Goal: Book appointment/travel/reservation

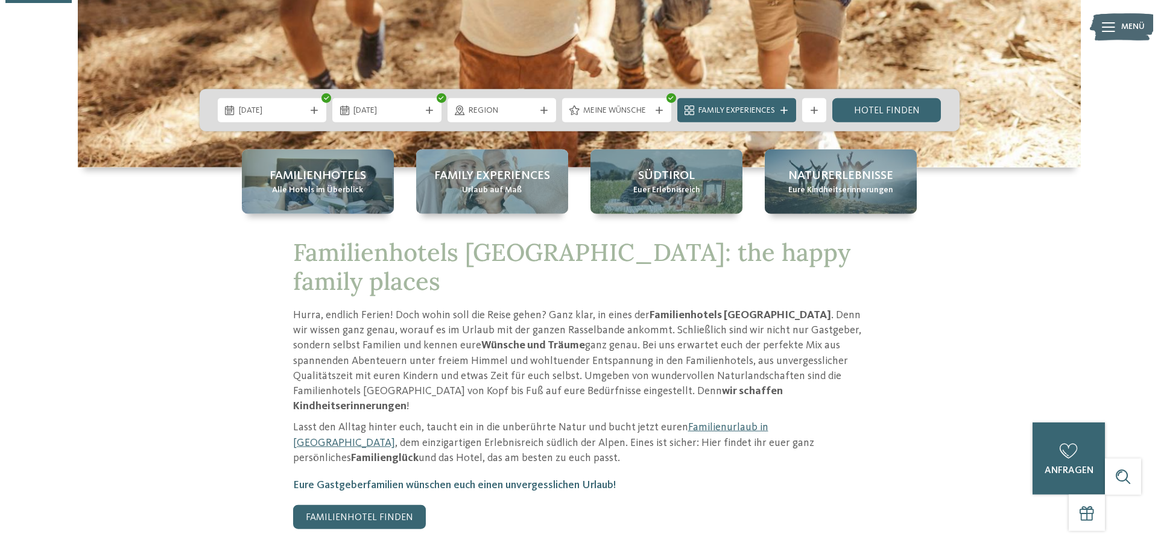
scroll to position [271, 0]
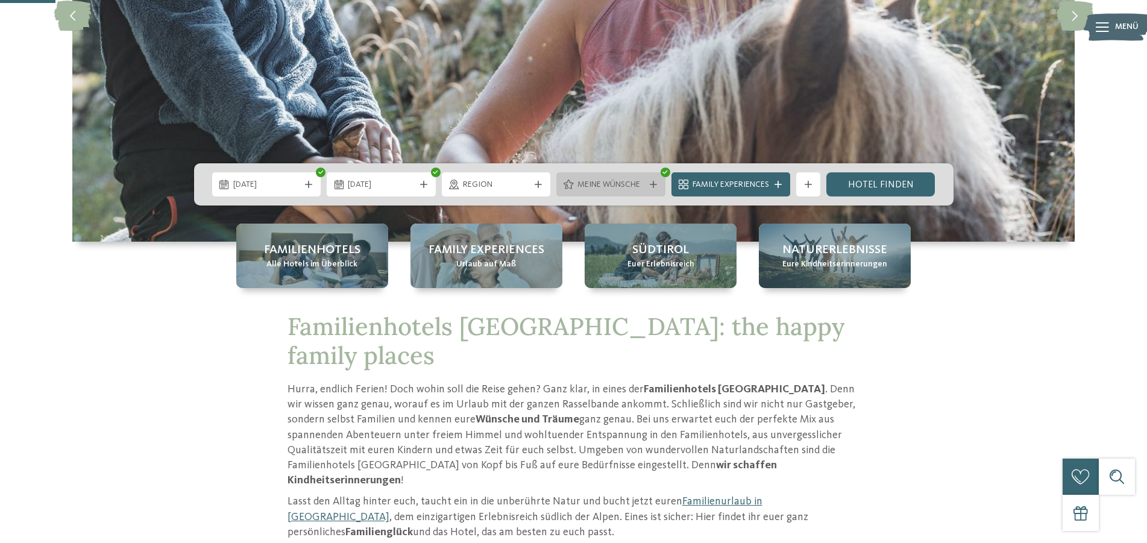
click at [651, 184] on icon at bounding box center [653, 184] width 7 height 7
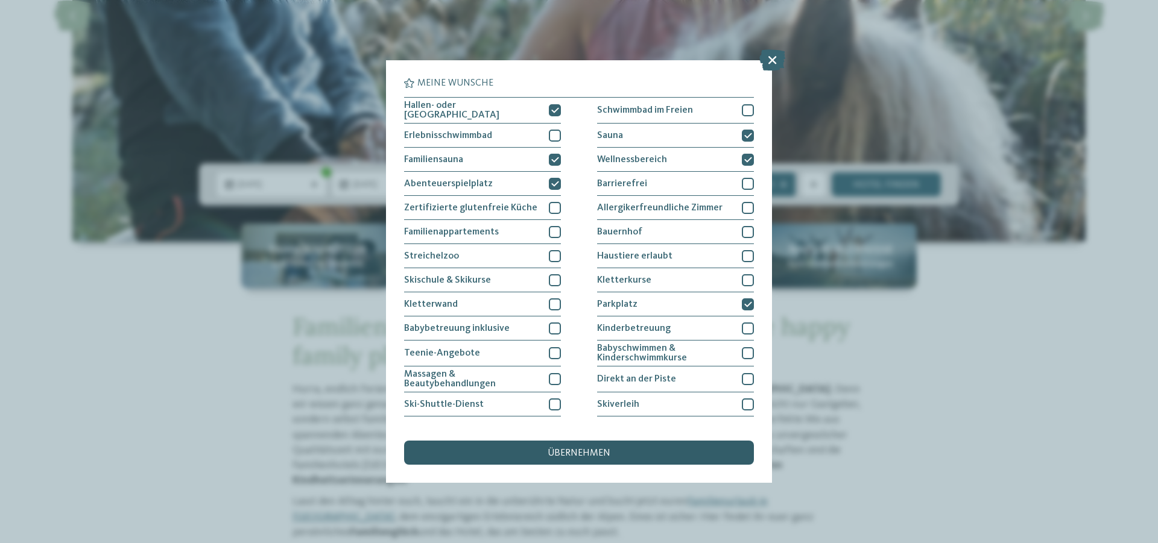
click at [640, 452] on div "übernehmen" at bounding box center [579, 453] width 350 height 24
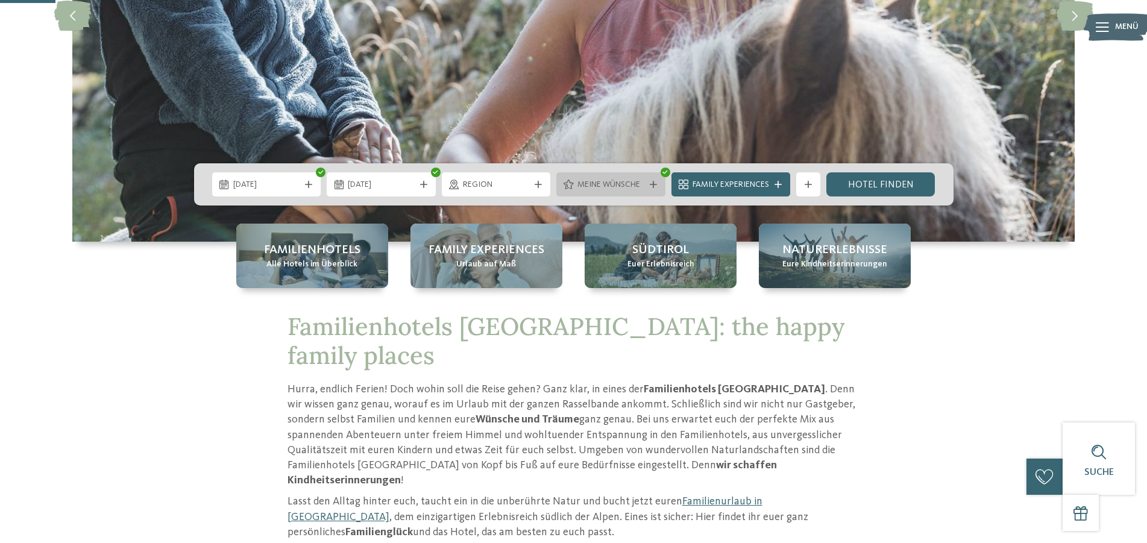
click at [625, 186] on span "Meine Wünsche" at bounding box center [611, 185] width 67 height 12
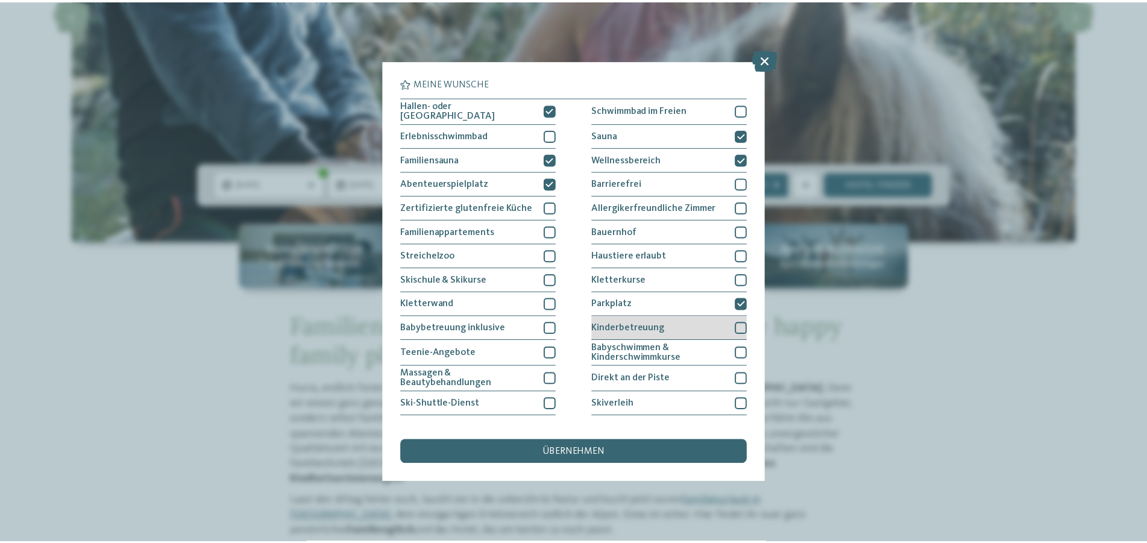
scroll to position [89, 0]
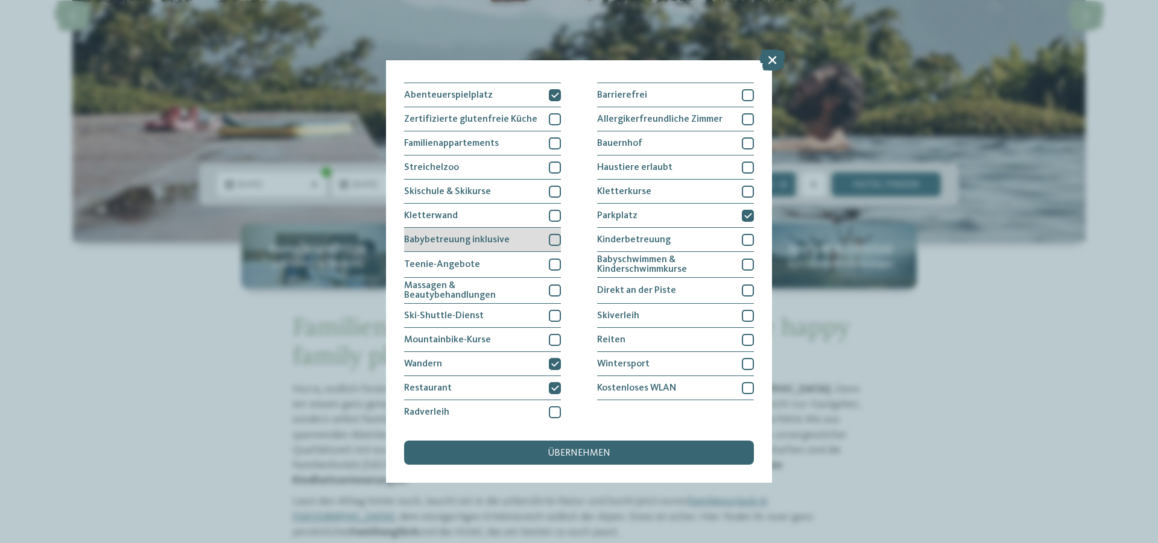
click at [552, 240] on div at bounding box center [555, 240] width 12 height 12
click at [567, 457] on span "übernehmen" at bounding box center [578, 454] width 63 height 10
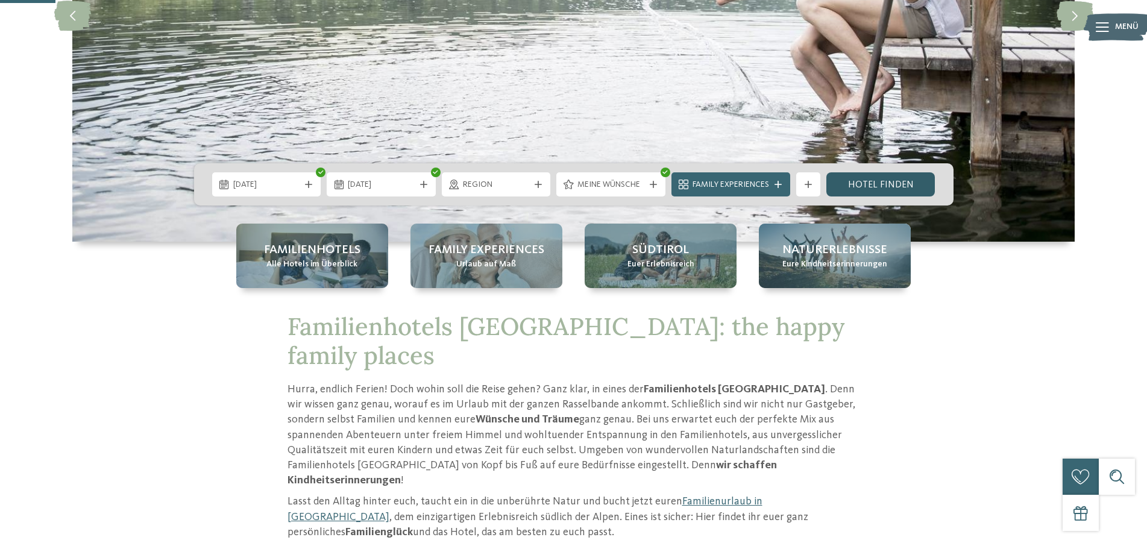
click at [897, 181] on link "Hotel finden" at bounding box center [881, 184] width 109 height 24
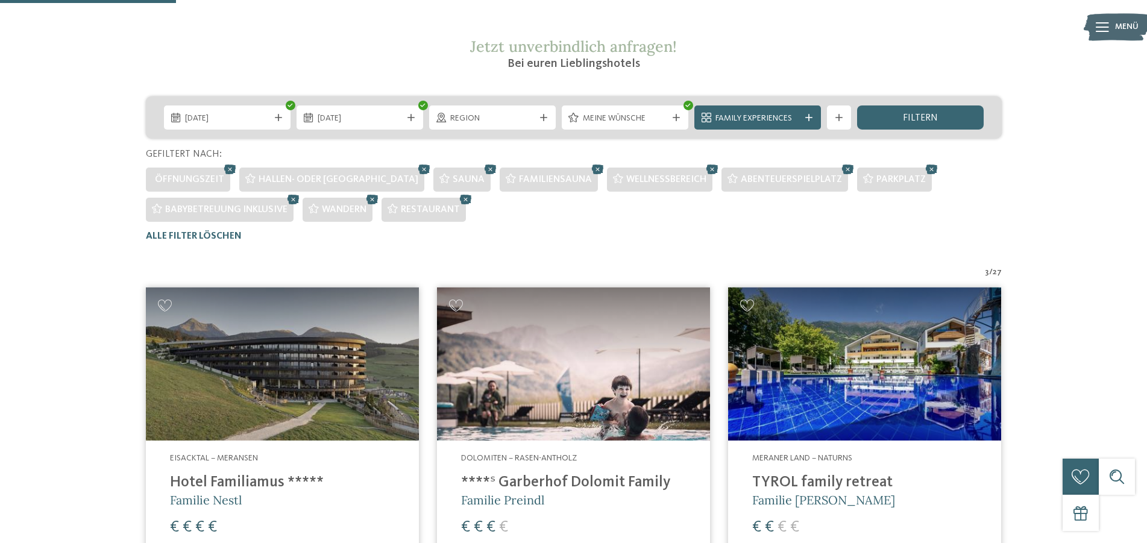
scroll to position [118, 0]
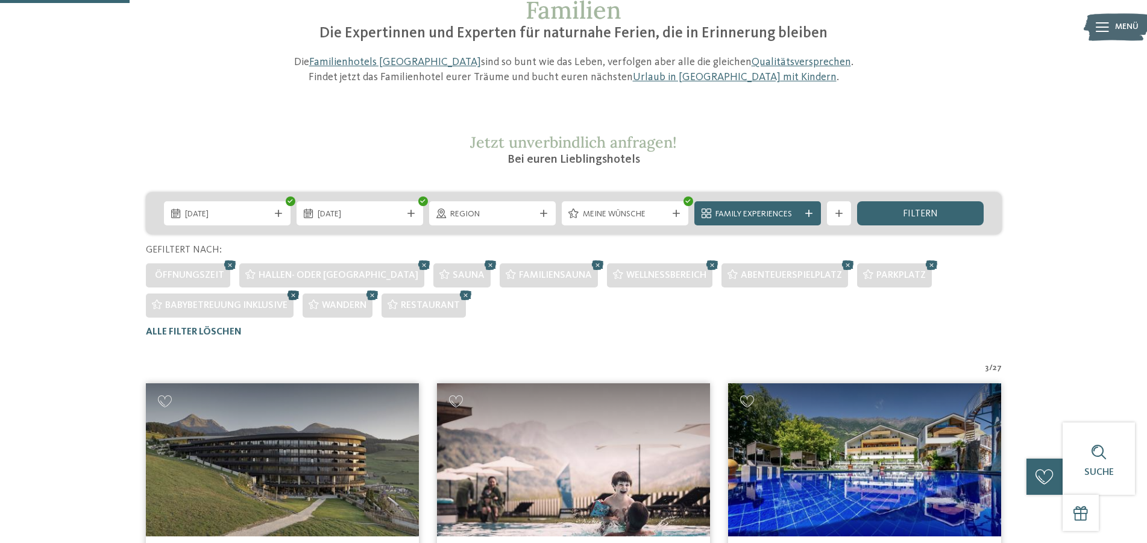
click at [295, 294] on icon at bounding box center [294, 296] width 18 height 16
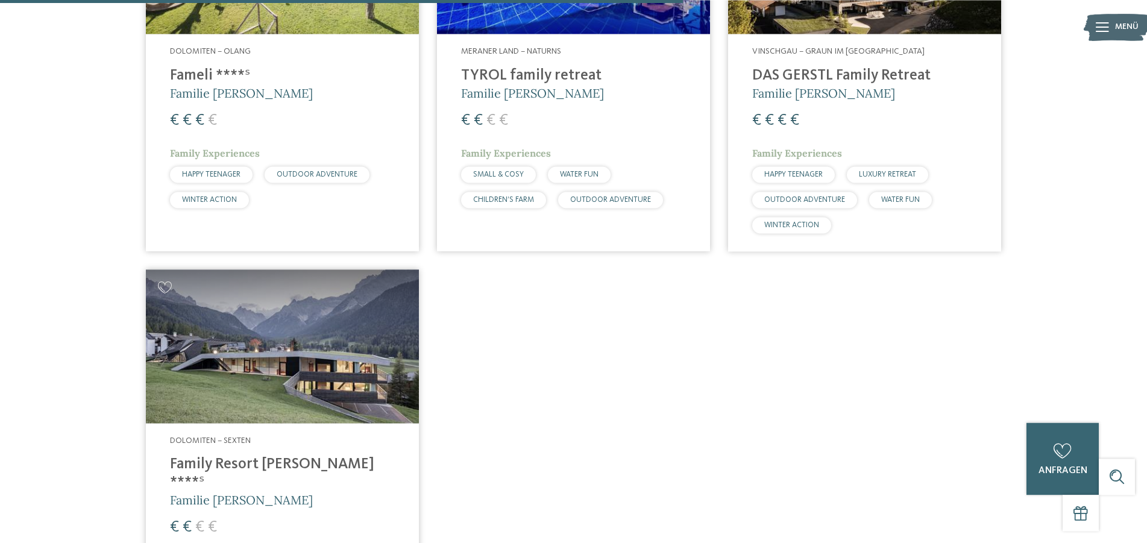
scroll to position [1077, 0]
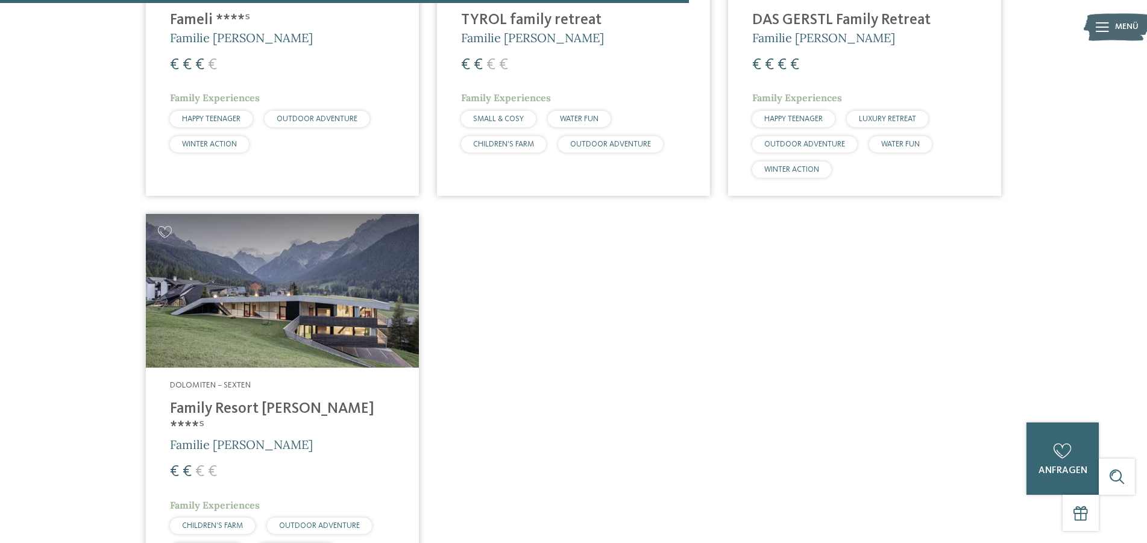
click at [367, 288] on img at bounding box center [282, 291] width 273 height 154
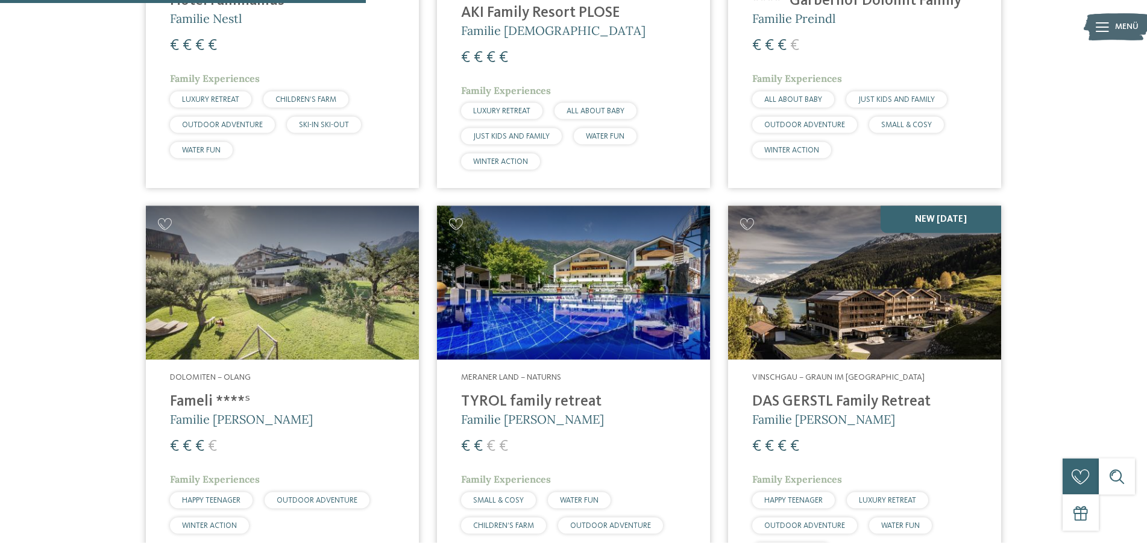
scroll to position [705, 0]
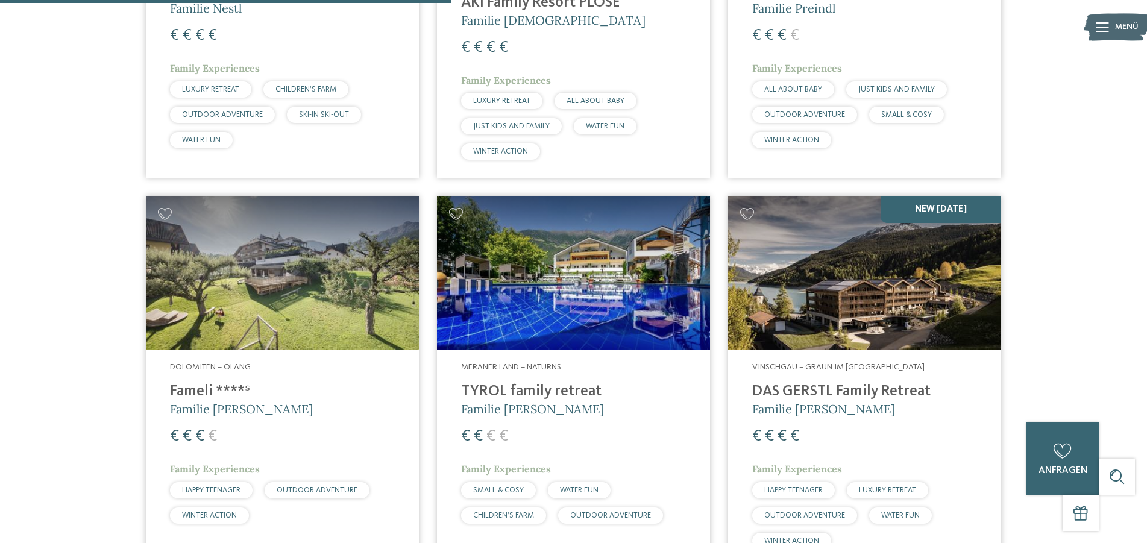
click at [613, 291] on img at bounding box center [573, 273] width 273 height 154
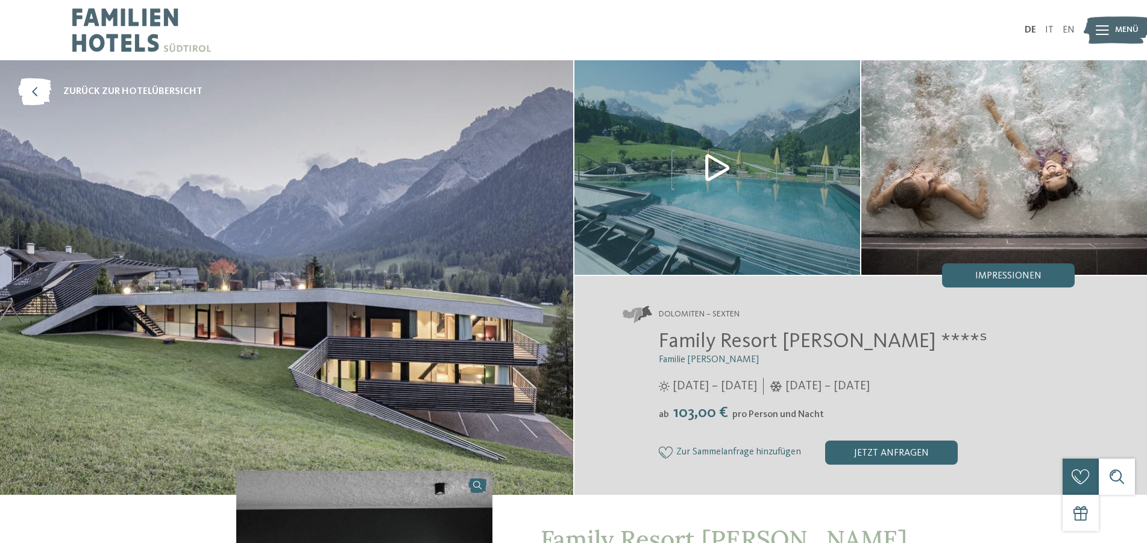
click at [716, 168] on img at bounding box center [718, 167] width 286 height 215
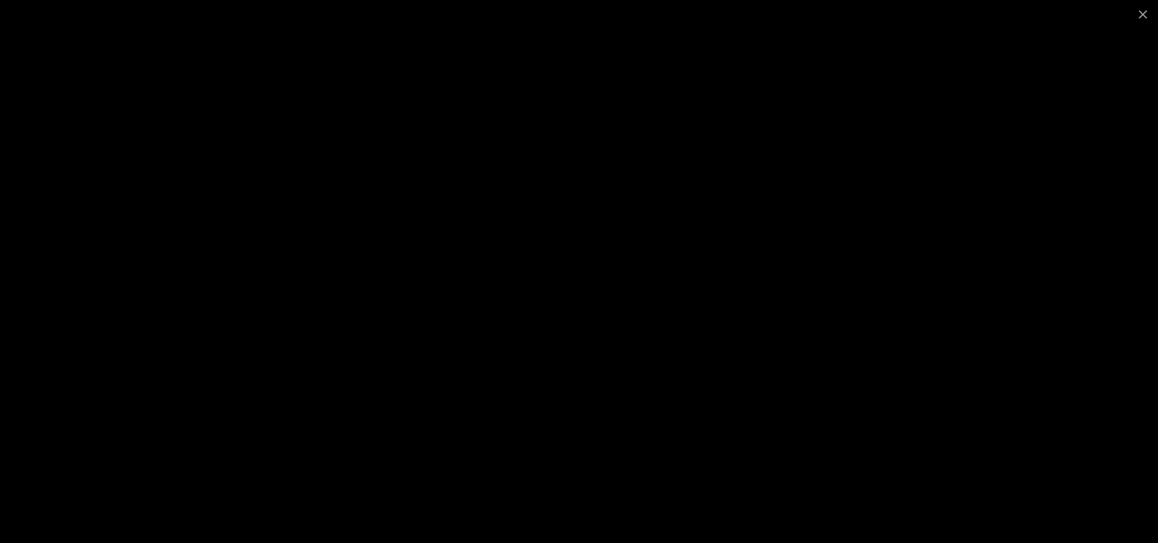
click at [207, 203] on div at bounding box center [579, 271] width 1158 height 543
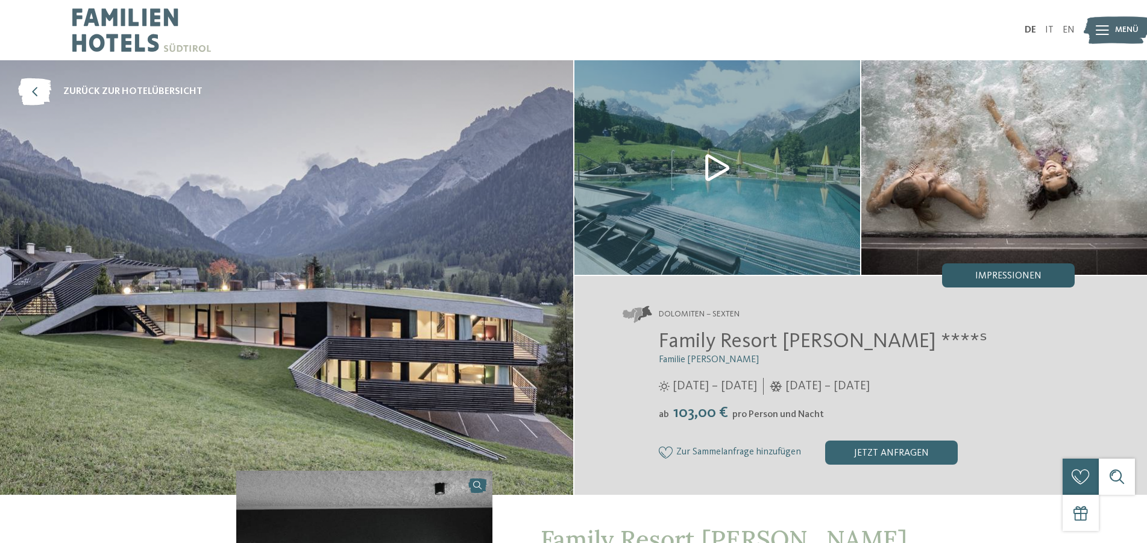
click at [1029, 273] on span "Impressionen" at bounding box center [1009, 276] width 66 height 10
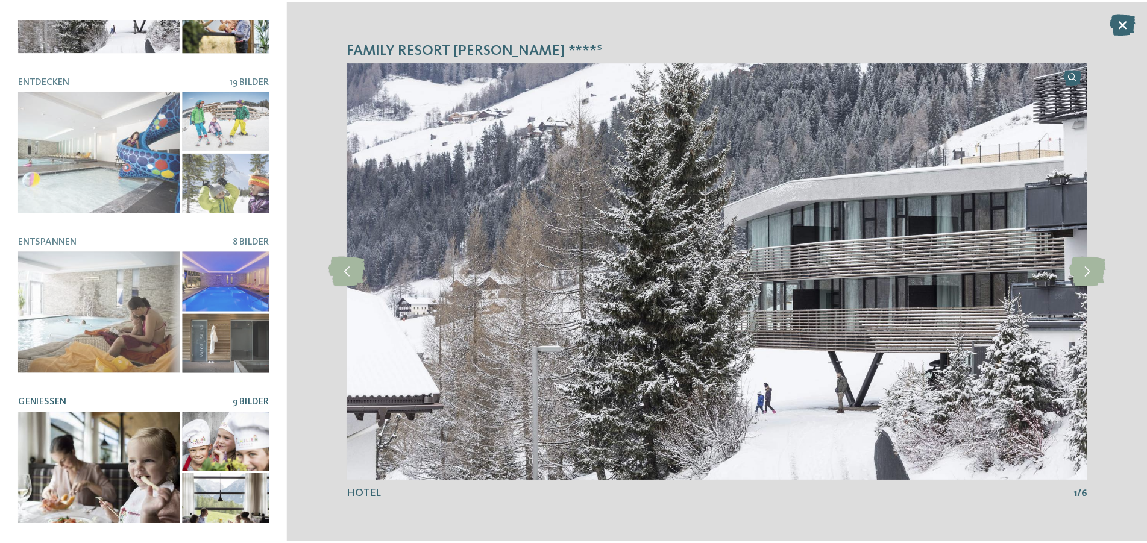
scroll to position [46, 0]
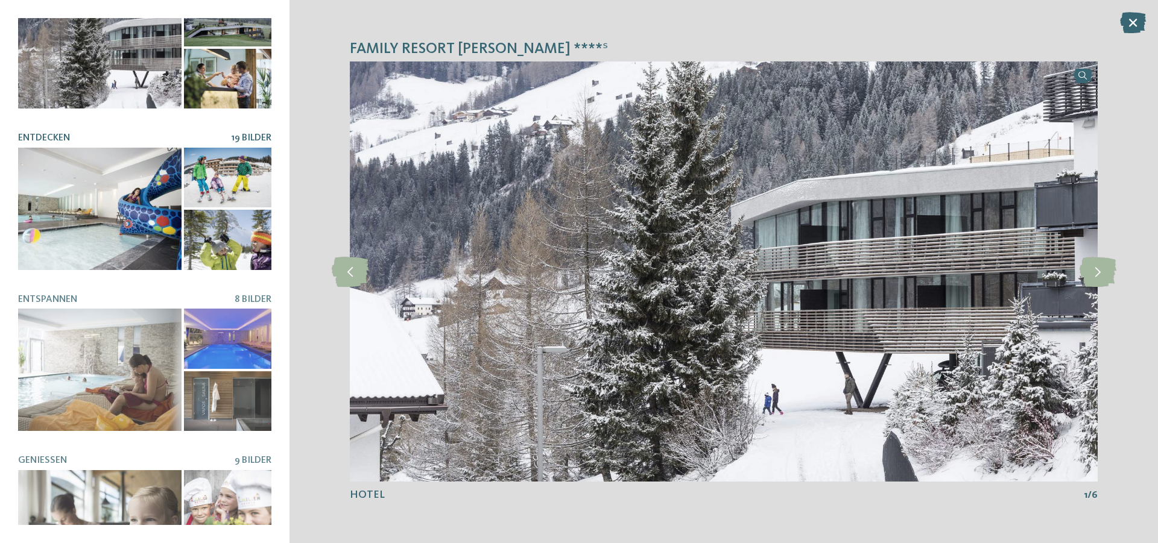
click at [99, 186] on div at bounding box center [99, 209] width 163 height 122
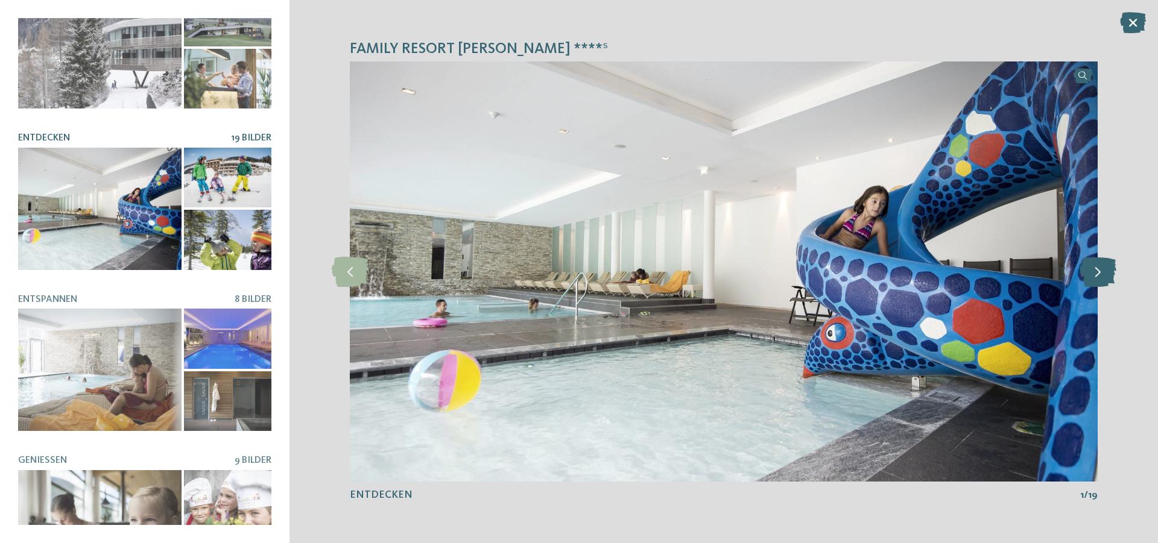
click at [1089, 276] on icon at bounding box center [1097, 272] width 37 height 30
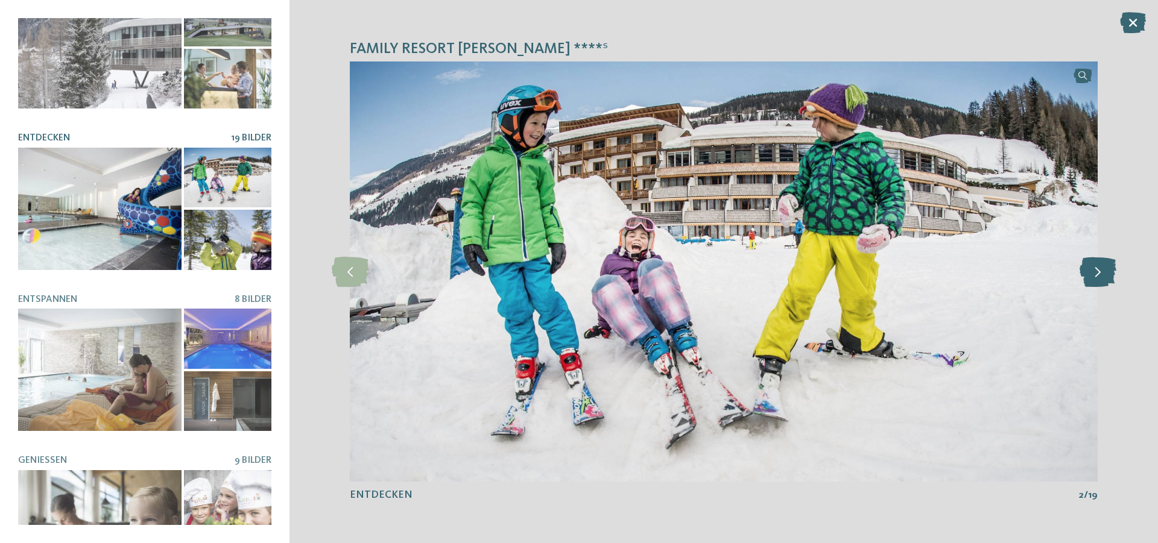
click at [1102, 276] on icon at bounding box center [1097, 272] width 37 height 30
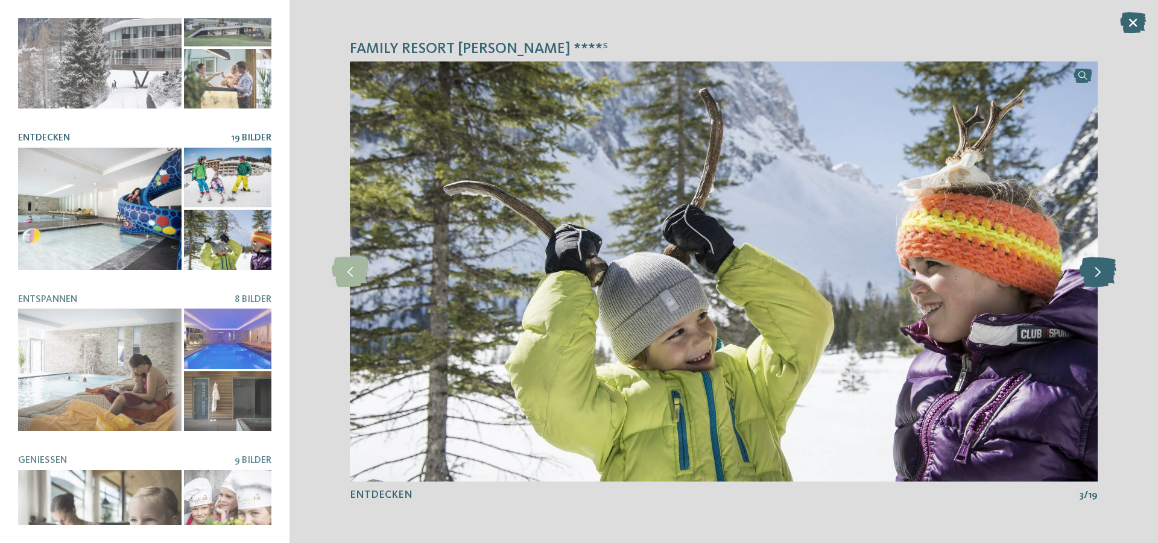
click at [1103, 276] on icon at bounding box center [1097, 272] width 37 height 30
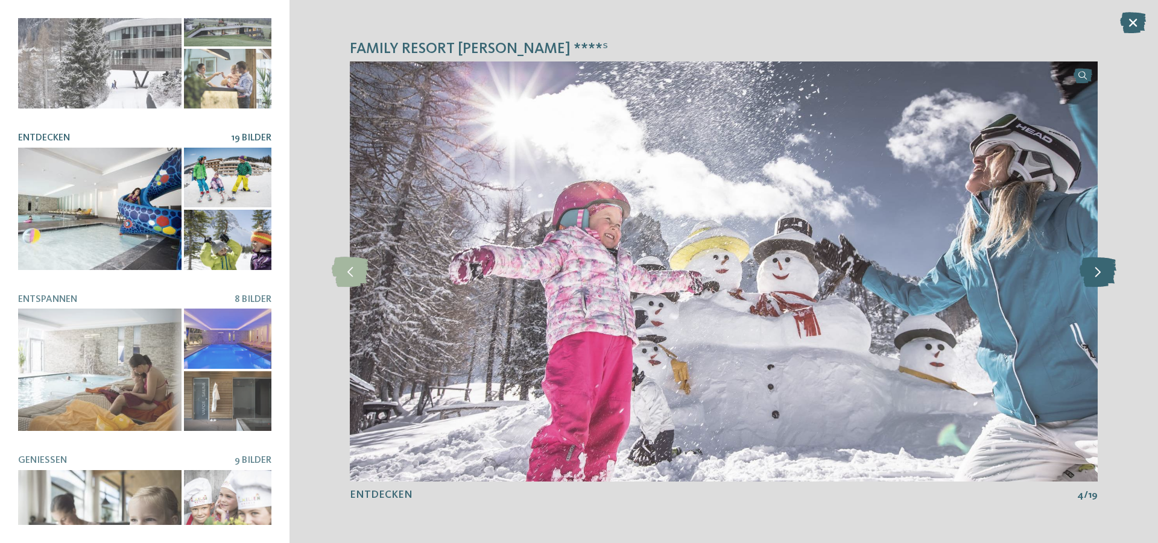
click at [1103, 276] on icon at bounding box center [1097, 272] width 37 height 30
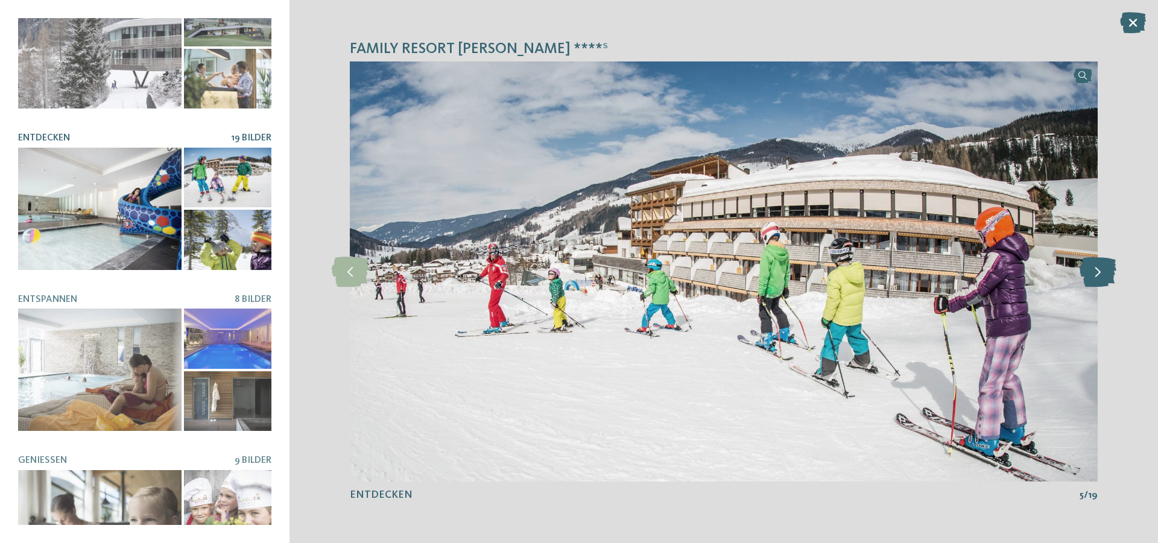
click at [1103, 276] on icon at bounding box center [1097, 272] width 37 height 30
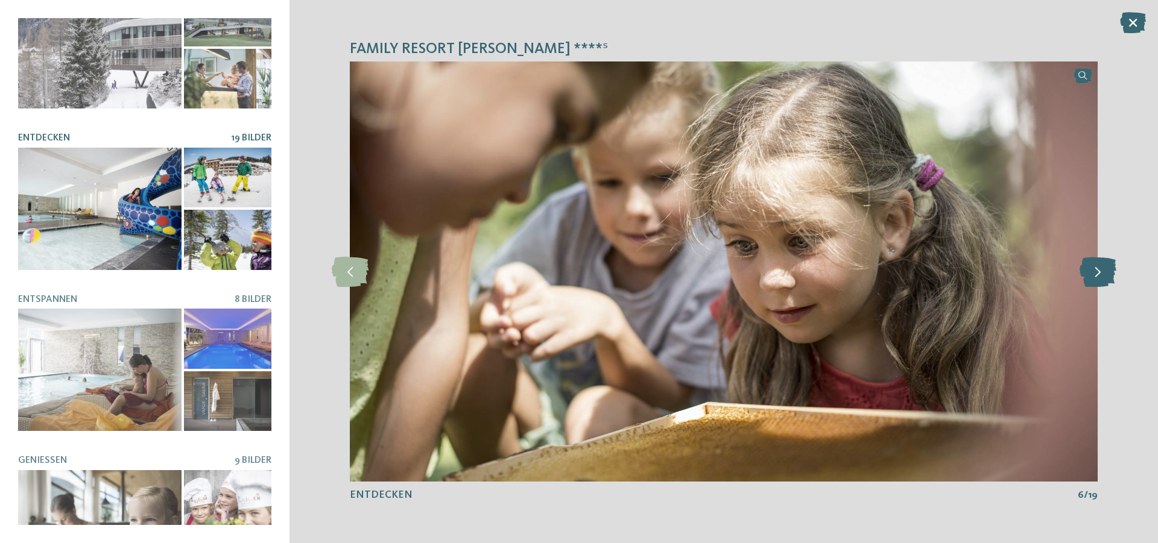
click at [1103, 276] on icon at bounding box center [1097, 272] width 37 height 30
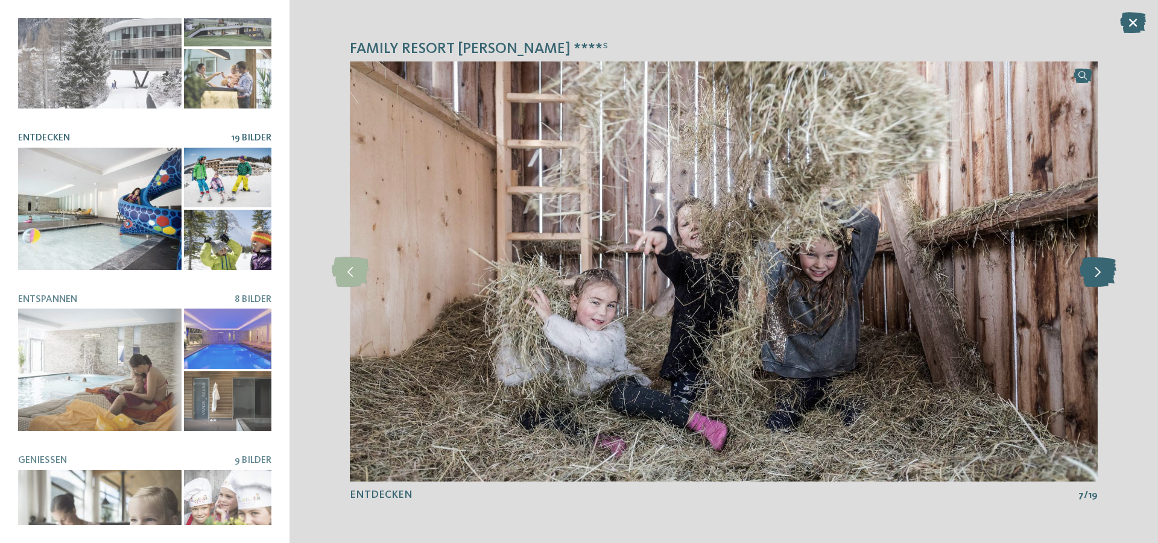
click at [1103, 276] on icon at bounding box center [1097, 272] width 37 height 30
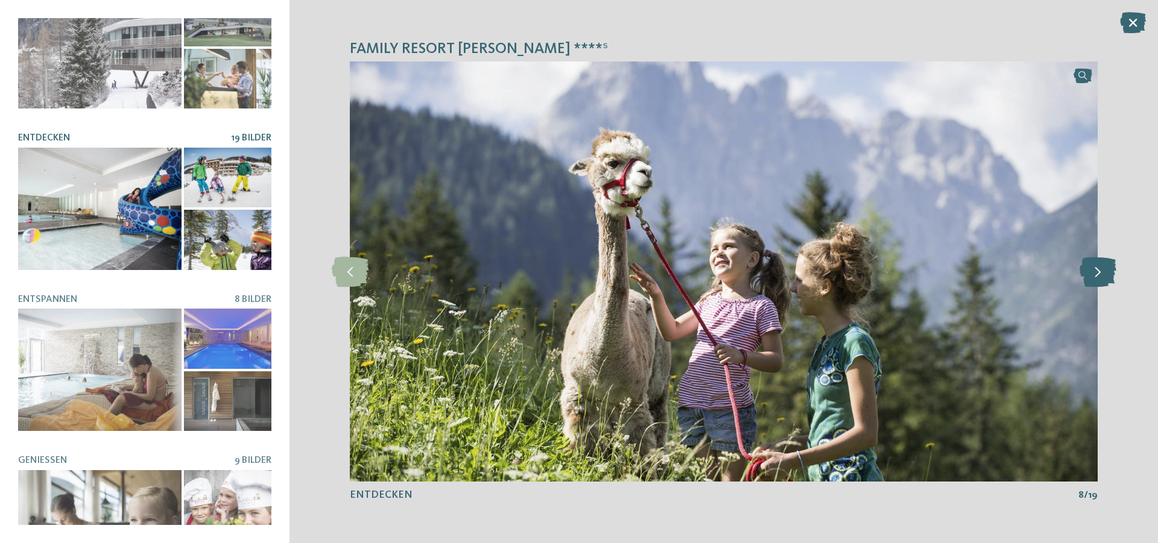
click at [1103, 276] on icon at bounding box center [1097, 272] width 37 height 30
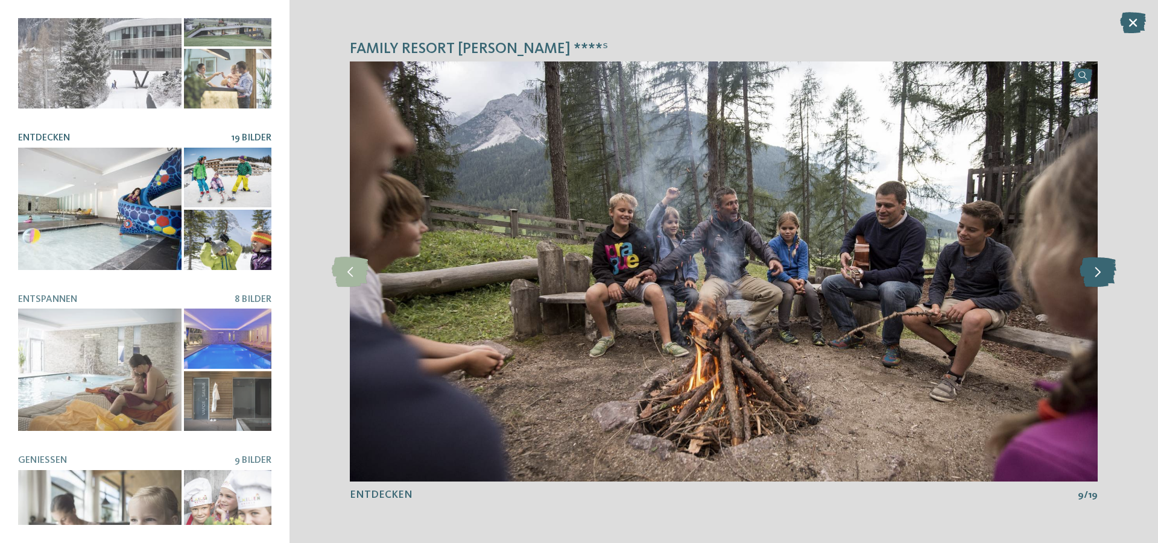
click at [1103, 276] on icon at bounding box center [1097, 272] width 37 height 30
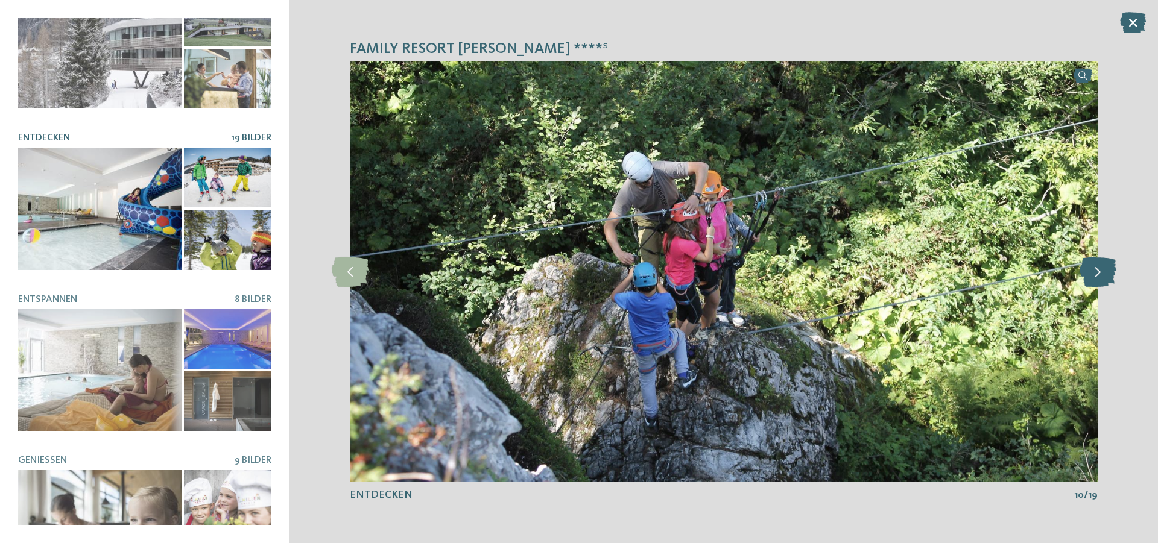
click at [1103, 276] on icon at bounding box center [1097, 272] width 37 height 30
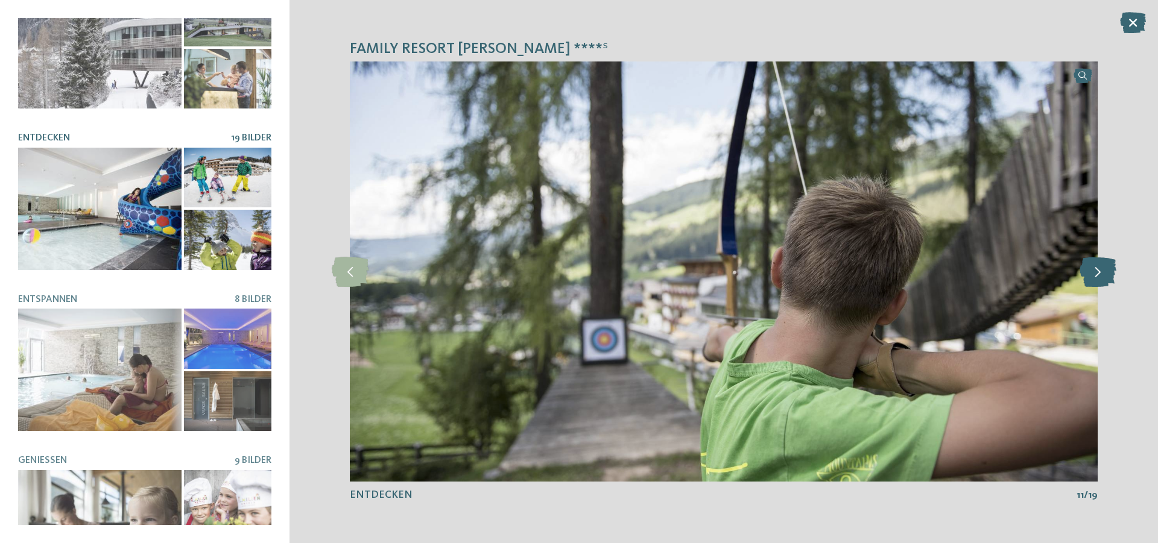
click at [1103, 276] on icon at bounding box center [1097, 272] width 37 height 30
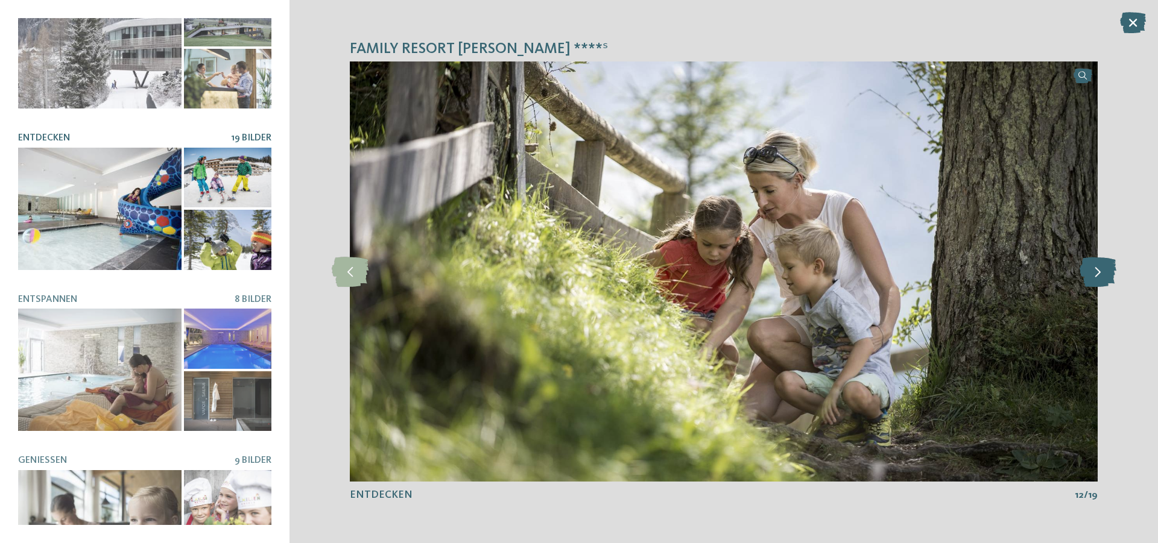
click at [1103, 276] on icon at bounding box center [1097, 272] width 37 height 30
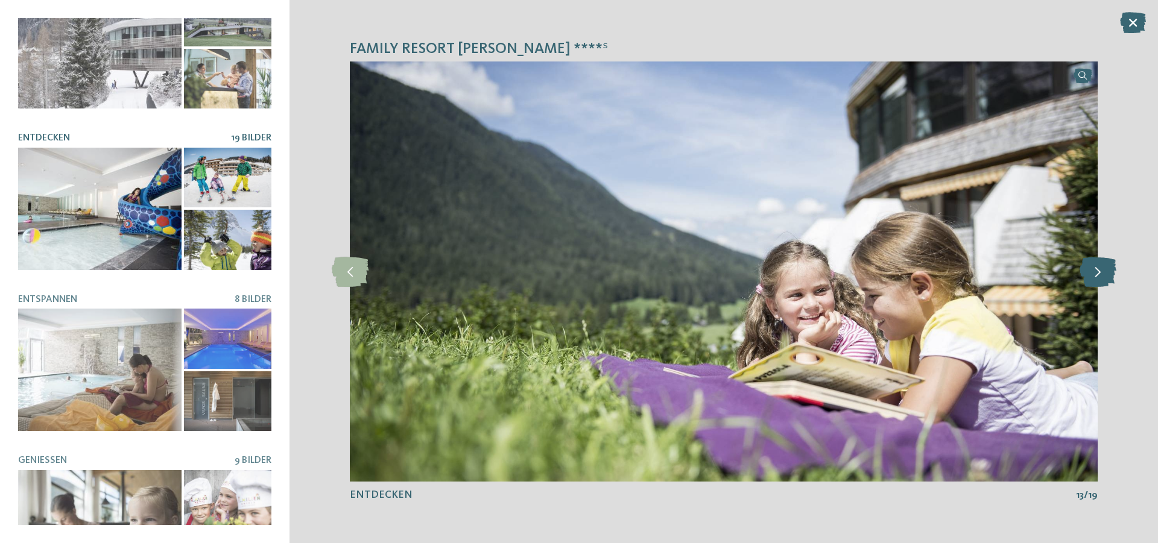
click at [1103, 276] on icon at bounding box center [1097, 272] width 37 height 30
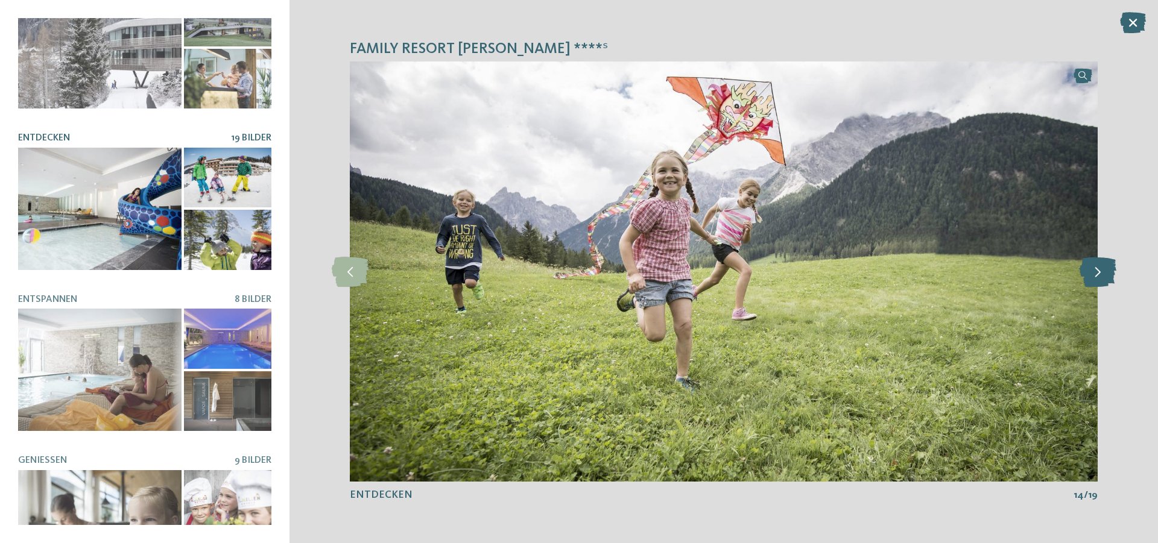
click at [1103, 276] on icon at bounding box center [1097, 272] width 37 height 30
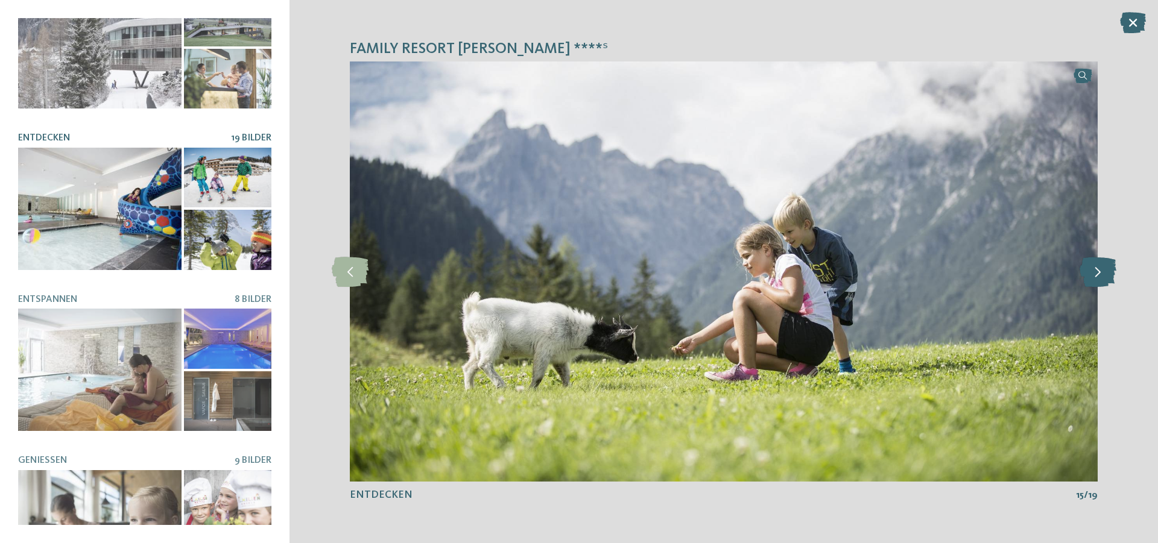
click at [1103, 276] on icon at bounding box center [1097, 272] width 37 height 30
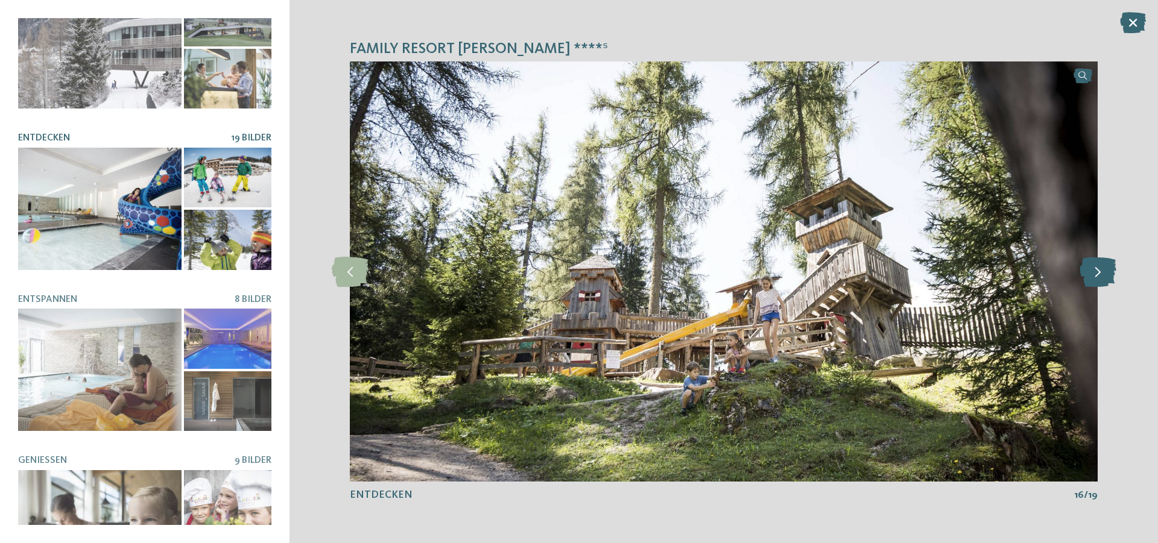
click at [1103, 276] on icon at bounding box center [1097, 272] width 37 height 30
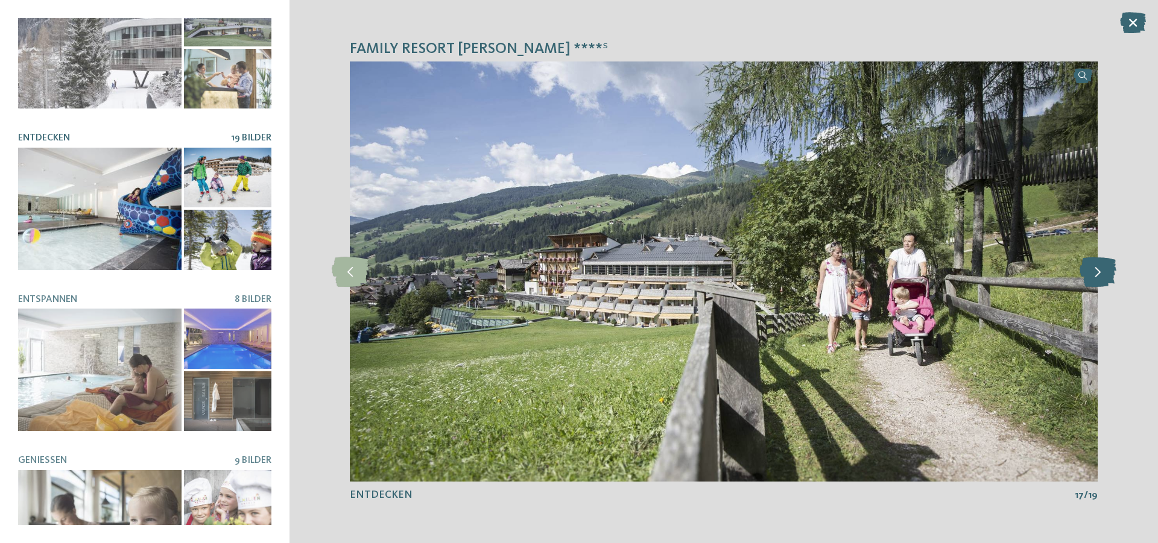
click at [1103, 276] on icon at bounding box center [1097, 272] width 37 height 30
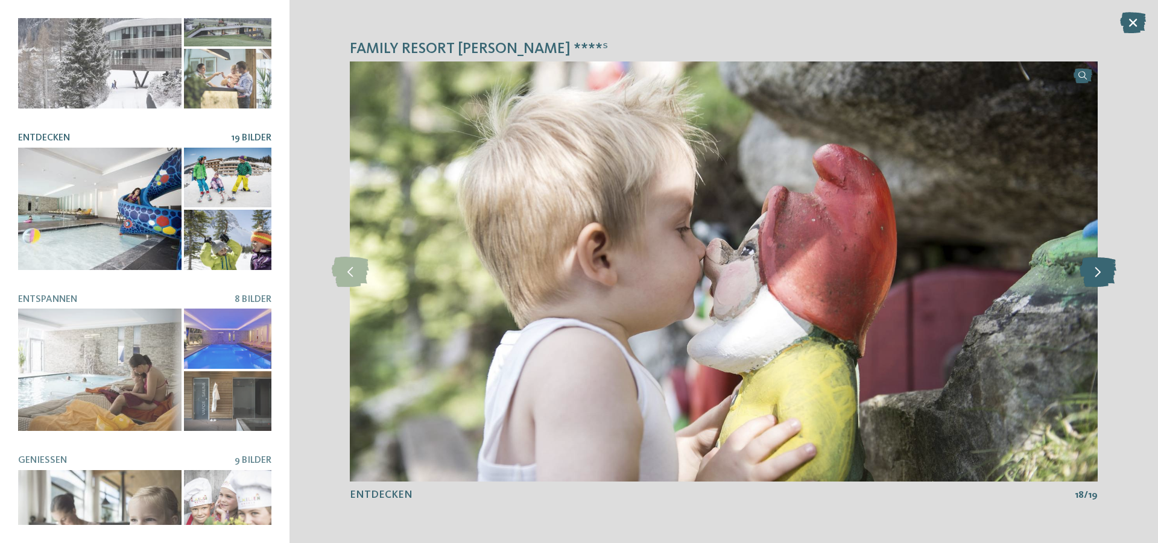
click at [1103, 276] on icon at bounding box center [1097, 272] width 37 height 30
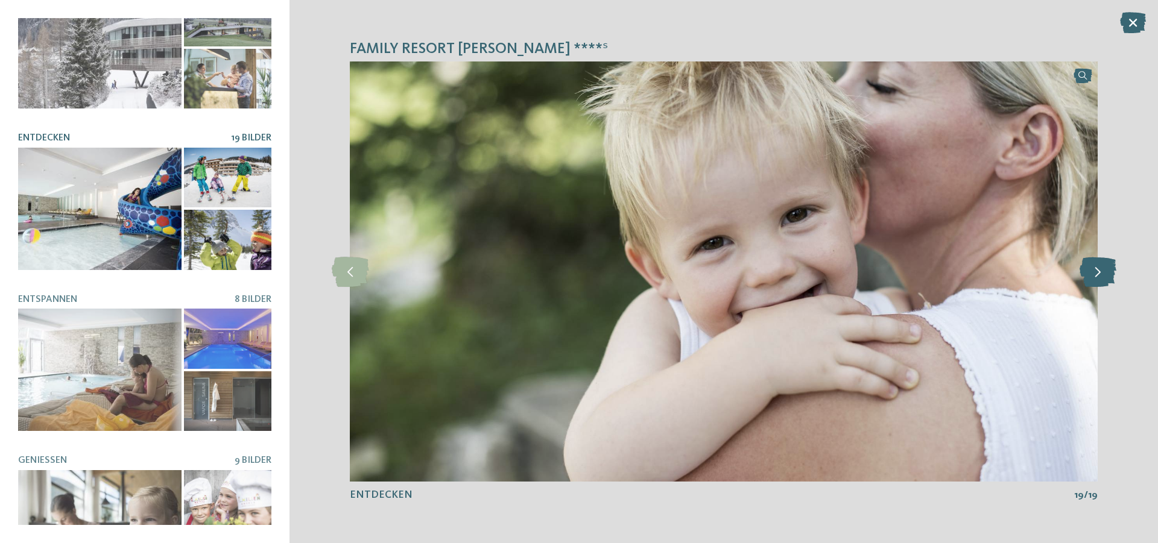
click at [1103, 276] on icon at bounding box center [1097, 272] width 37 height 30
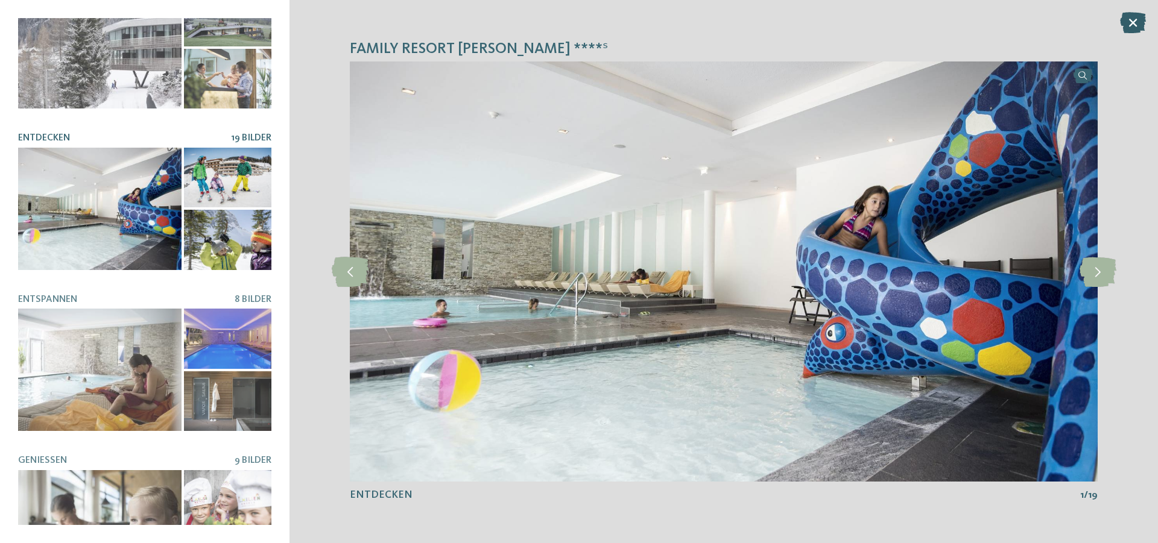
click at [1136, 30] on icon at bounding box center [1133, 22] width 26 height 21
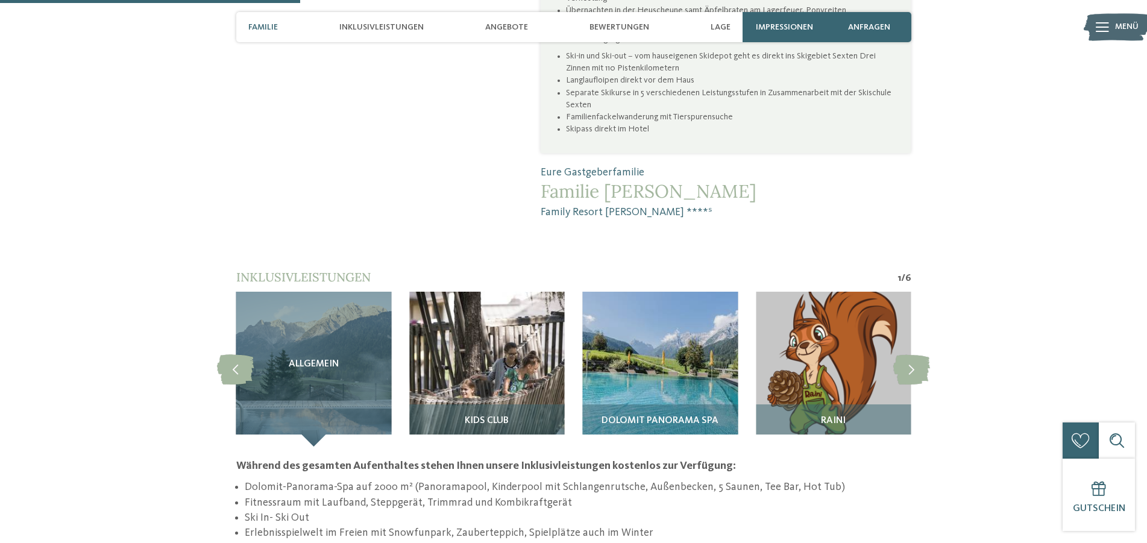
scroll to position [1031, 0]
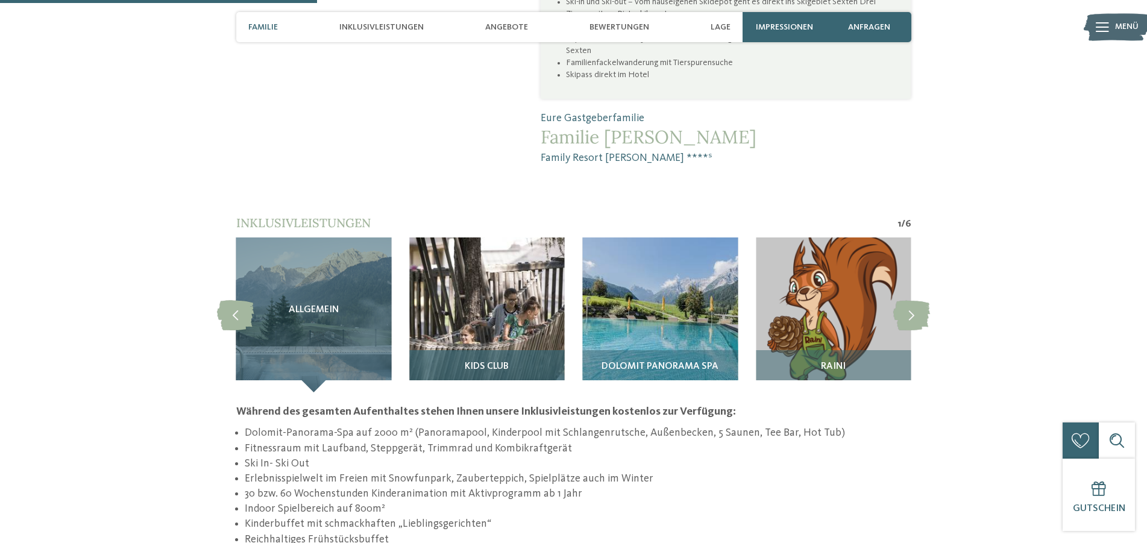
click at [502, 259] on img at bounding box center [487, 316] width 156 height 156
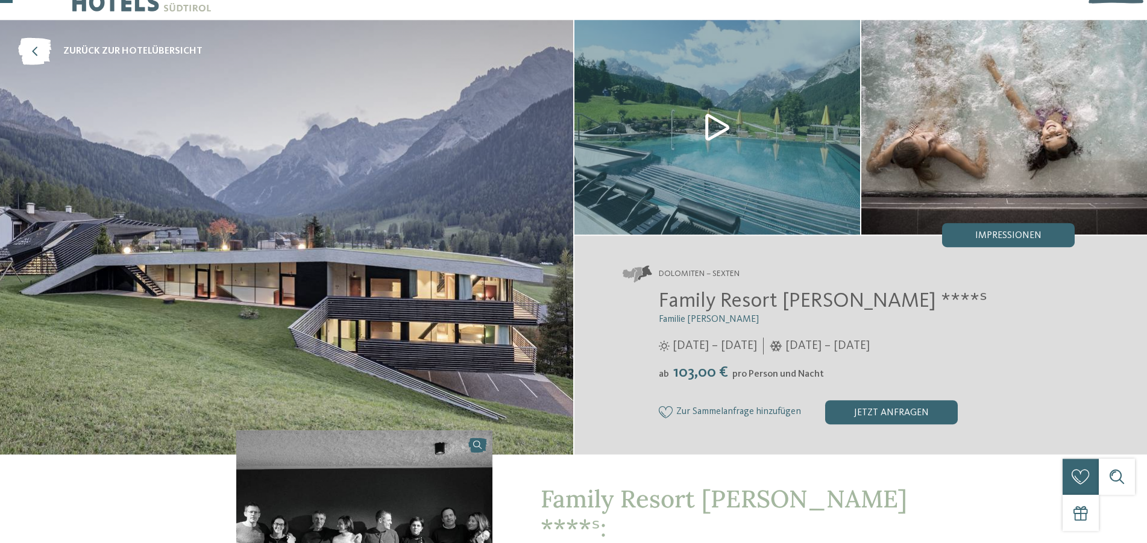
scroll to position [0, 0]
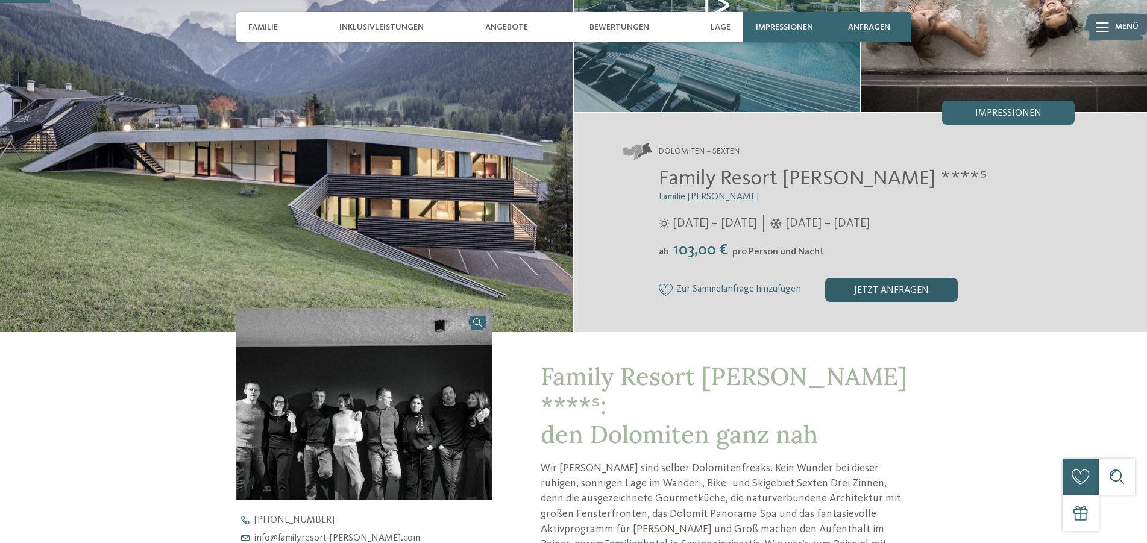
click at [889, 293] on div "jetzt anfragen" at bounding box center [891, 290] width 133 height 24
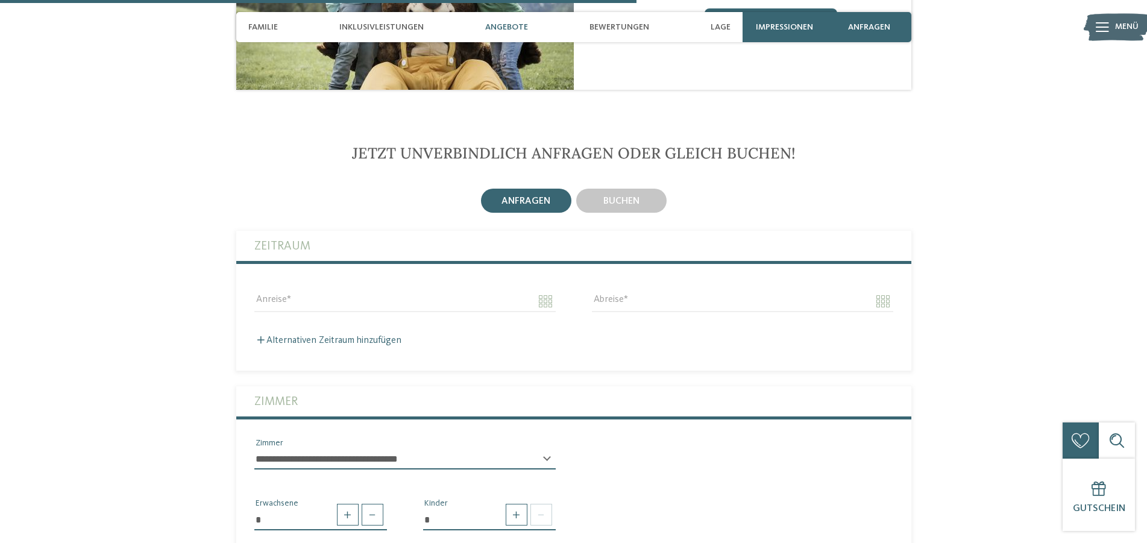
scroll to position [2106, 0]
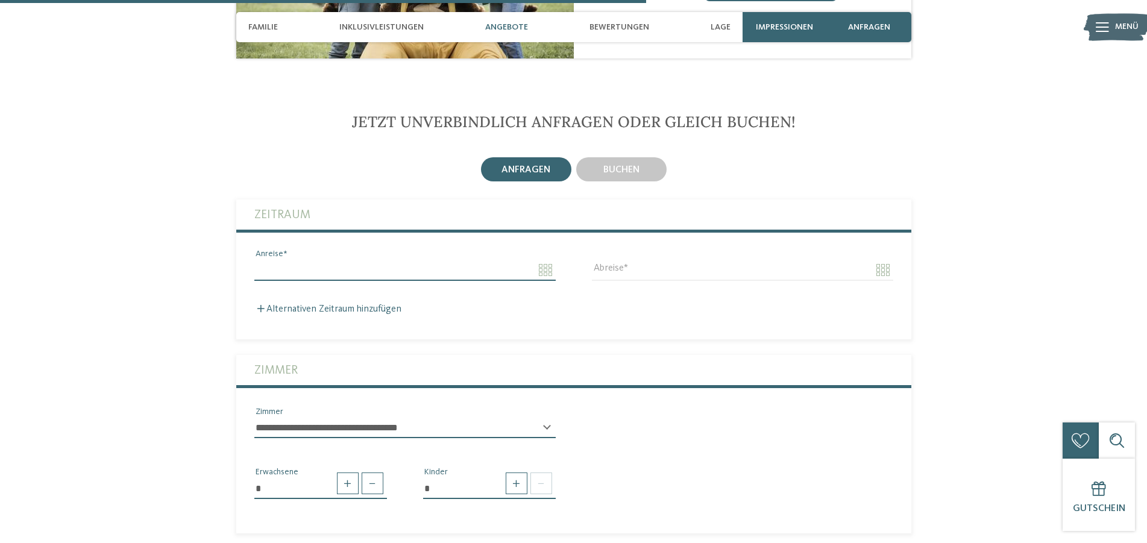
click at [319, 260] on input "Anreise" at bounding box center [404, 270] width 301 height 20
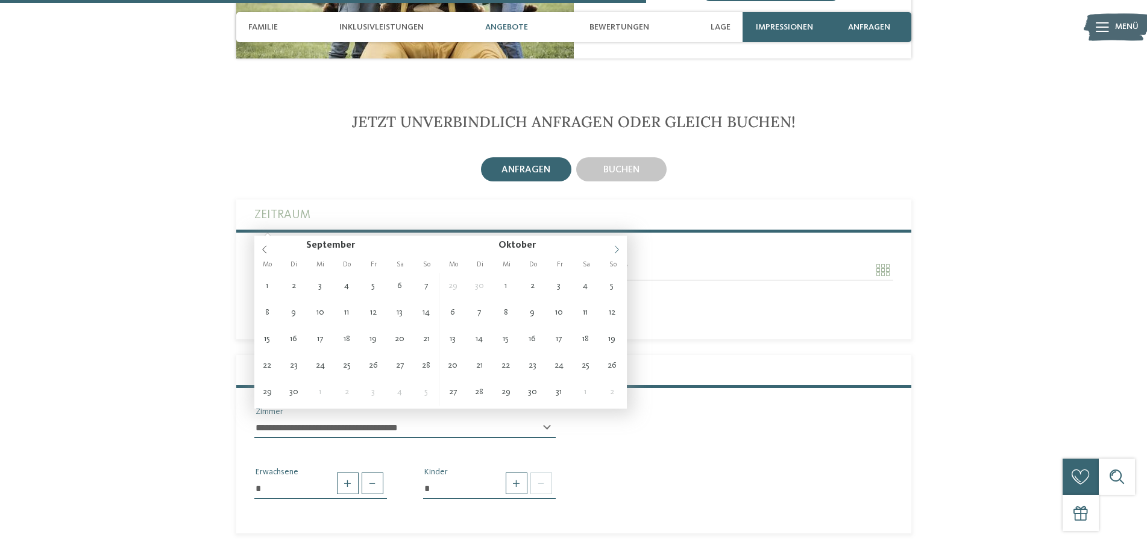
click at [618, 249] on icon at bounding box center [616, 249] width 4 height 8
type input "**********"
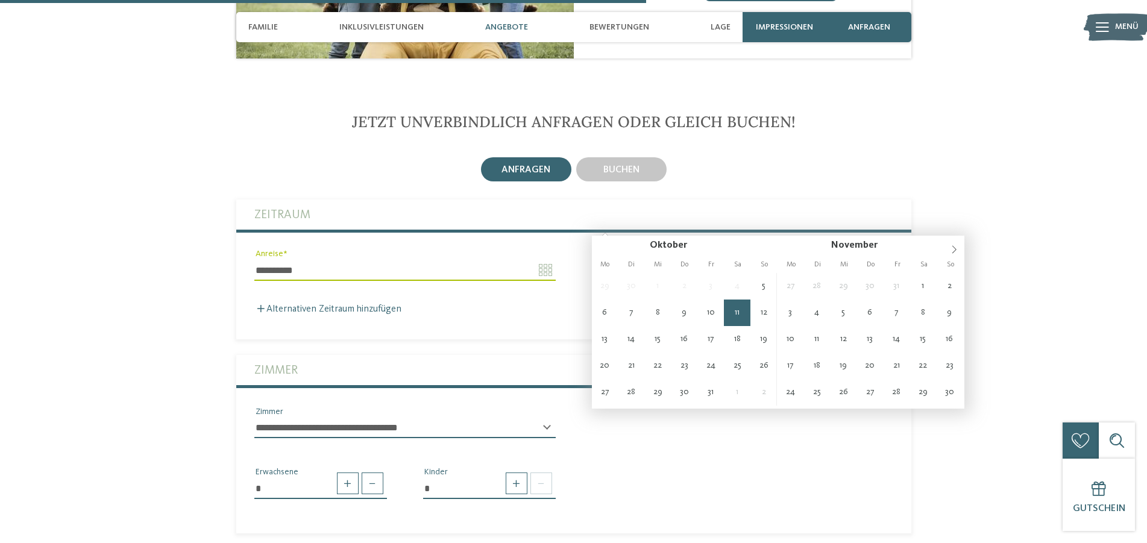
type input "**********"
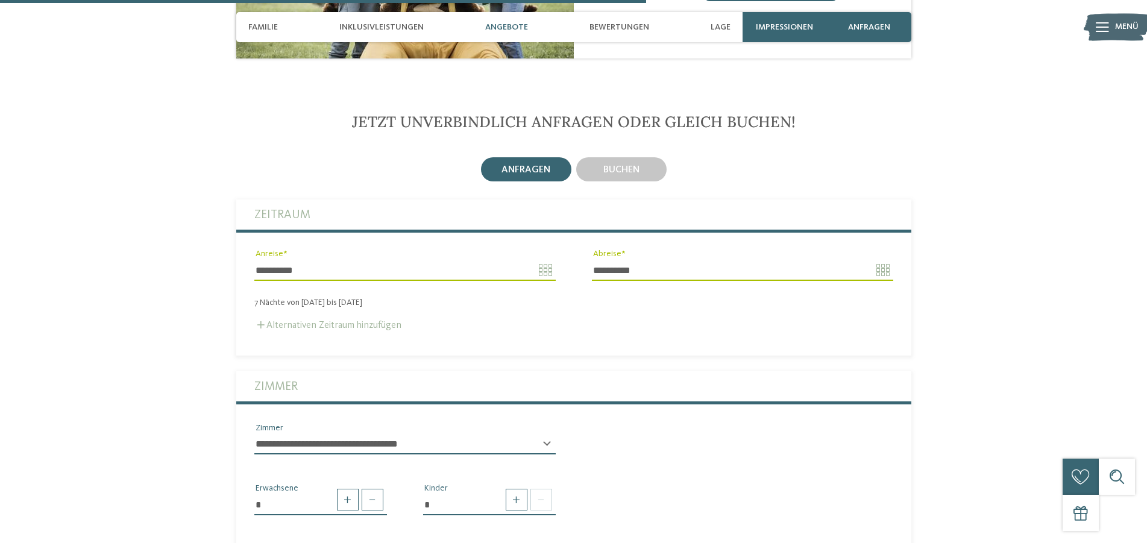
click at [356, 321] on label "Alternativen Zeitraum hinzufügen" at bounding box center [327, 326] width 147 height 10
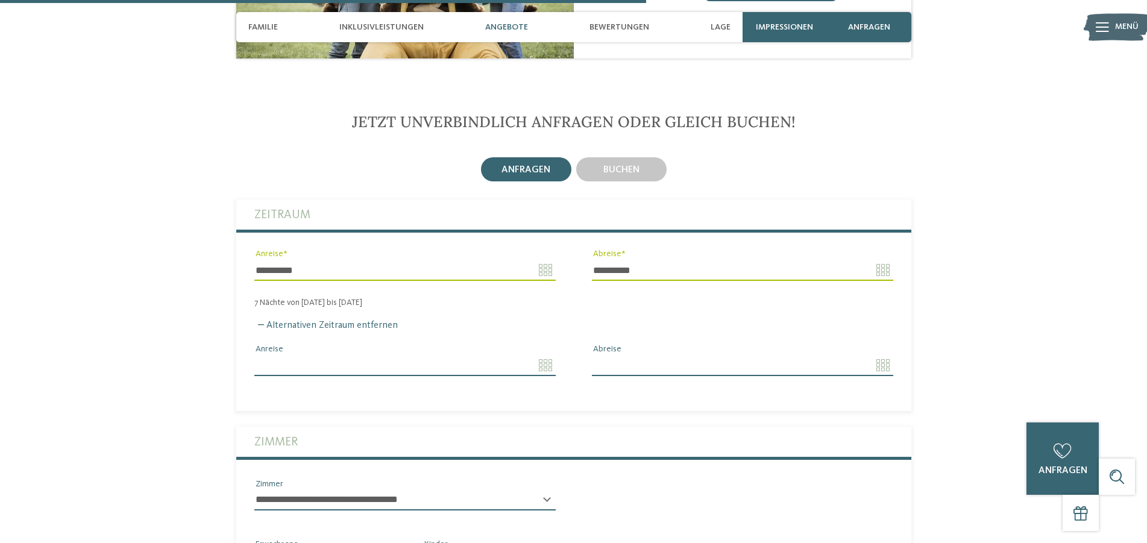
click at [548, 355] on input "Anreise" at bounding box center [404, 365] width 301 height 20
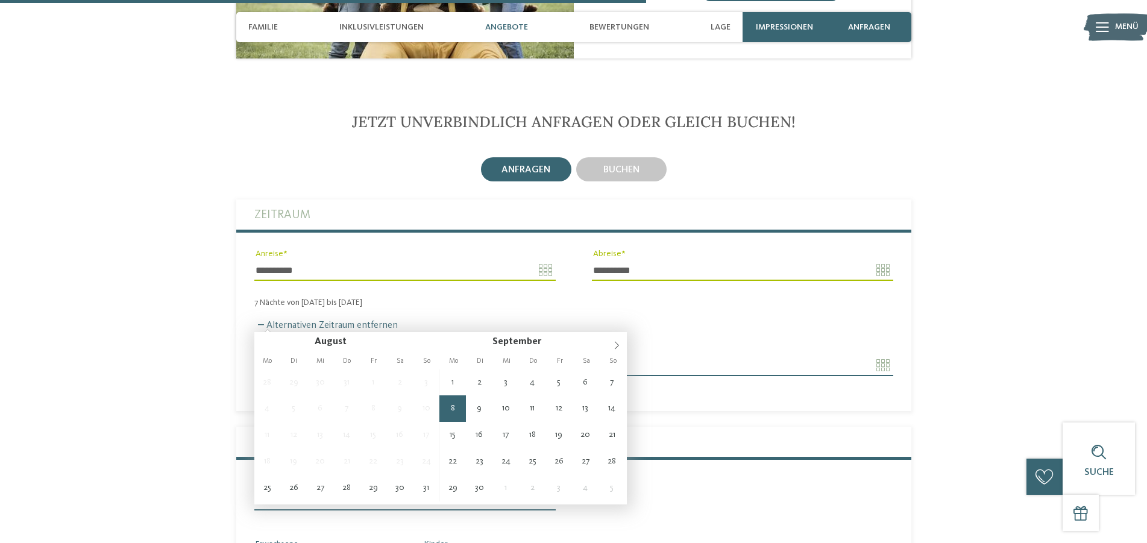
type input "**********"
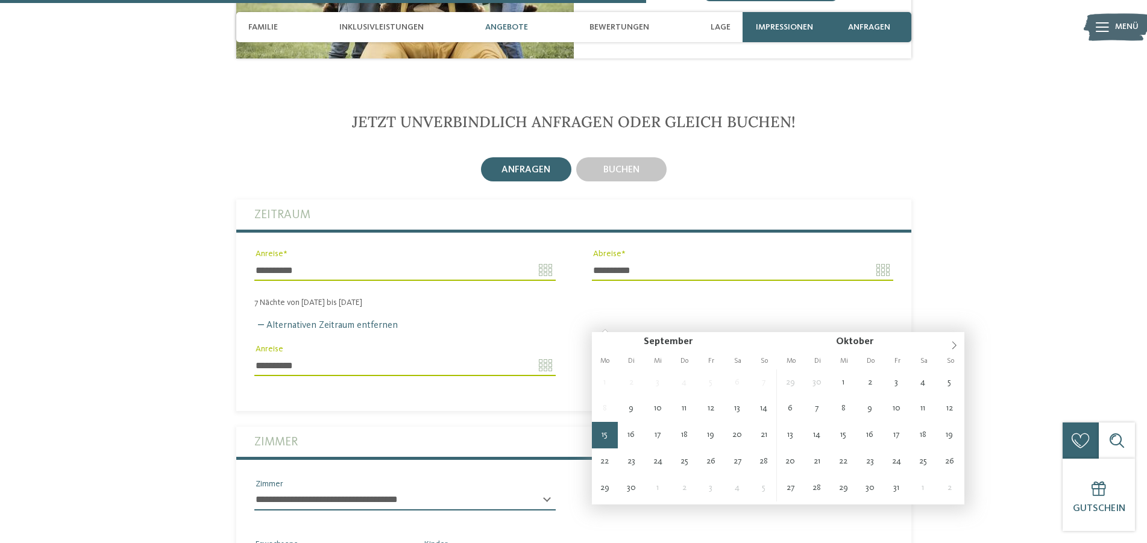
type input "**********"
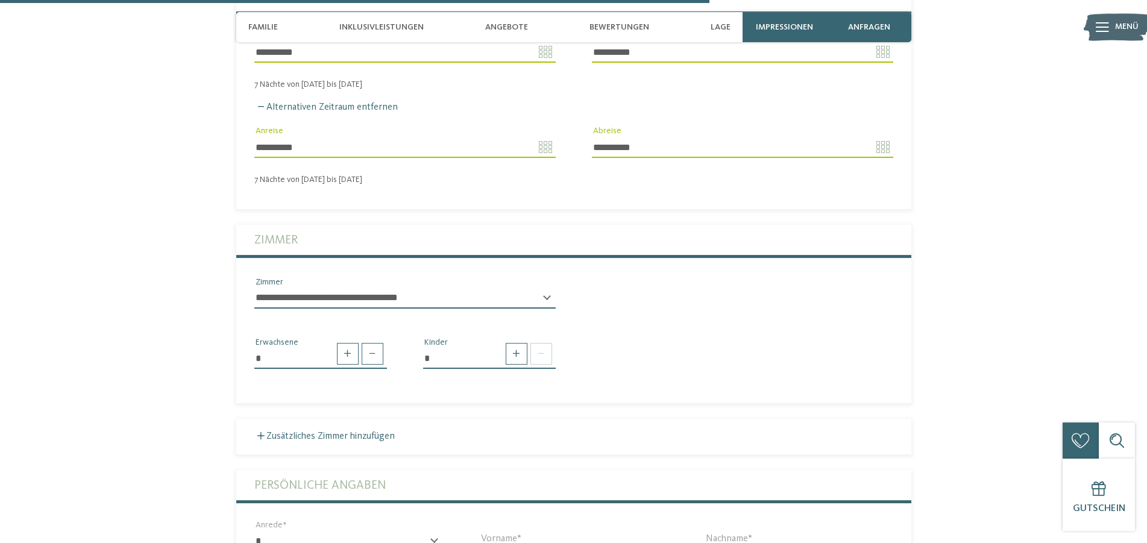
scroll to position [2377, 0]
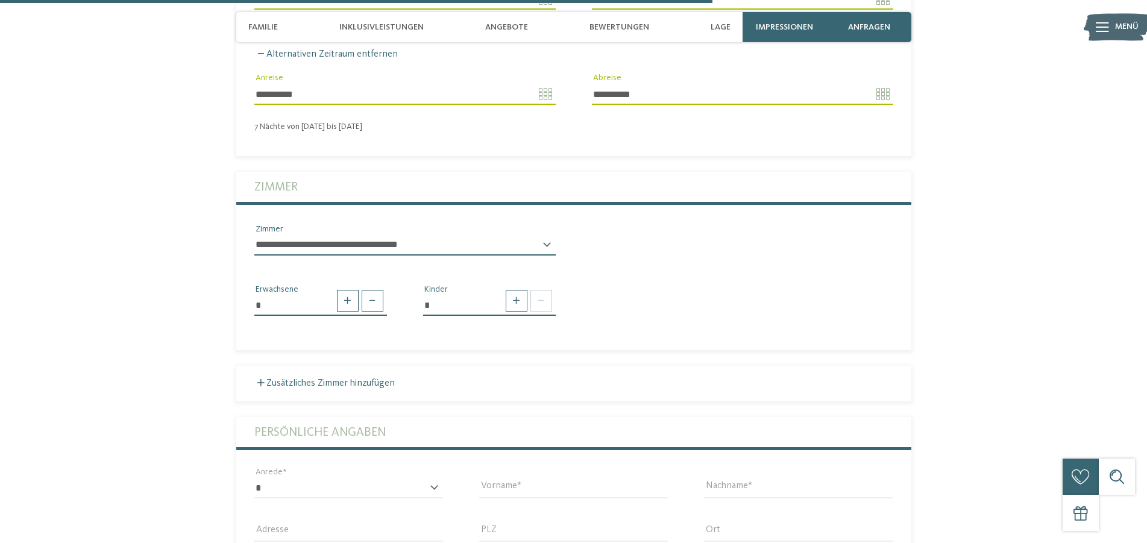
click at [254, 235] on select "**********" at bounding box center [404, 245] width 301 height 20
click at [540, 235] on select "**********" at bounding box center [404, 245] width 301 height 20
click at [523, 290] on span at bounding box center [517, 301] width 22 height 22
type input "*"
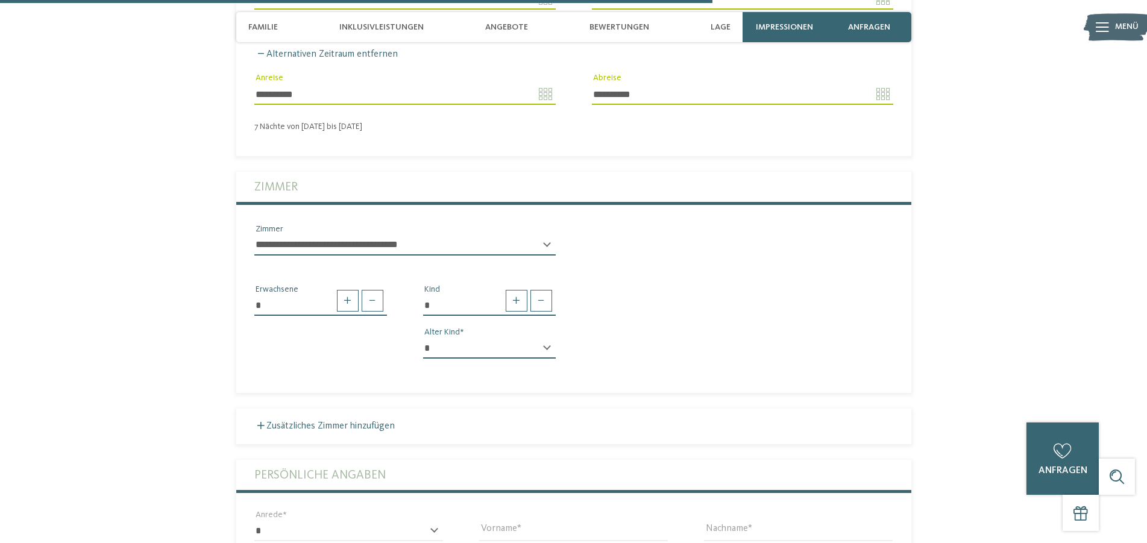
click at [423, 338] on select "* * * * * * * * * * * ** ** ** ** ** ** ** **" at bounding box center [489, 348] width 133 height 20
select select "*"
click option "*" at bounding box center [0, 0] width 0 height 0
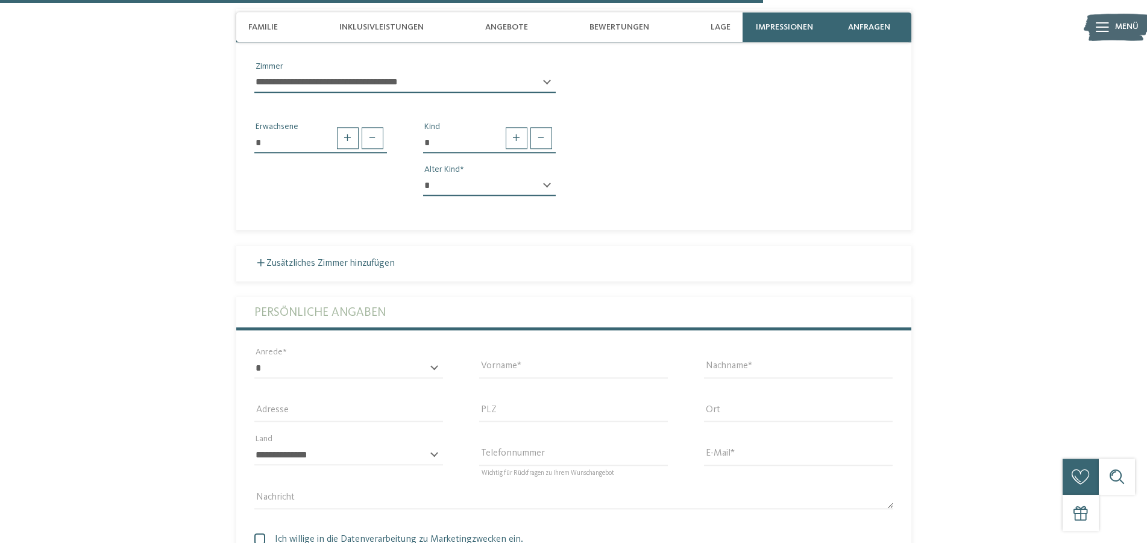
scroll to position [2594, 0]
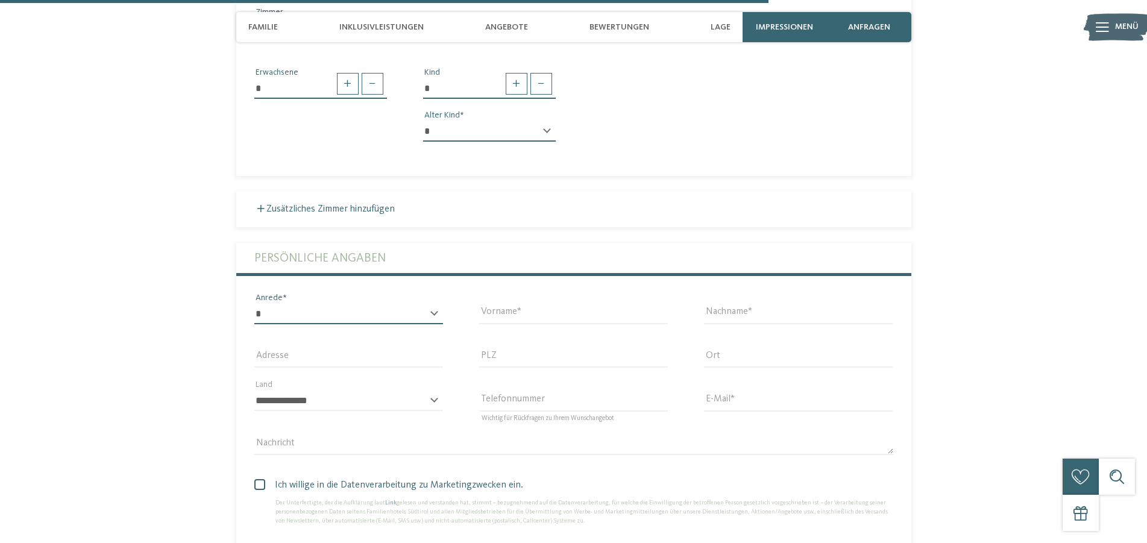
click at [254, 304] on select "* **** **** ******* ******" at bounding box center [348, 314] width 189 height 20
select select "*"
click option "****" at bounding box center [0, 0] width 0 height 0
click at [490, 304] on div "Vorname" at bounding box center [573, 319] width 189 height 31
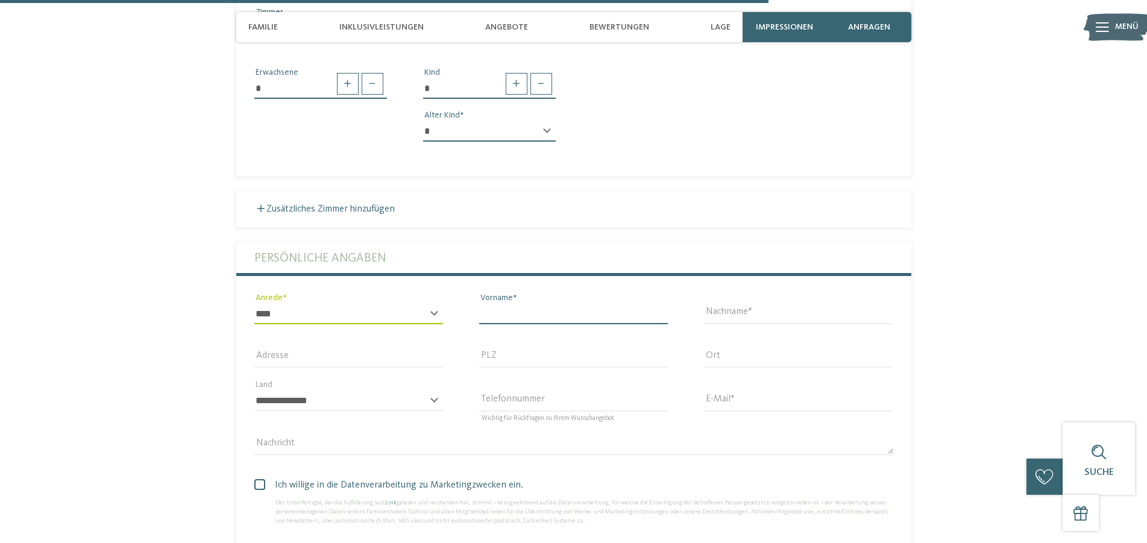
drag, startPoint x: 519, startPoint y: 269, endPoint x: 545, endPoint y: 269, distance: 25.9
click at [520, 304] on input "Vorname" at bounding box center [573, 314] width 189 height 20
type input "*****"
click at [775, 292] on div "Nachname" at bounding box center [798, 313] width 225 height 43
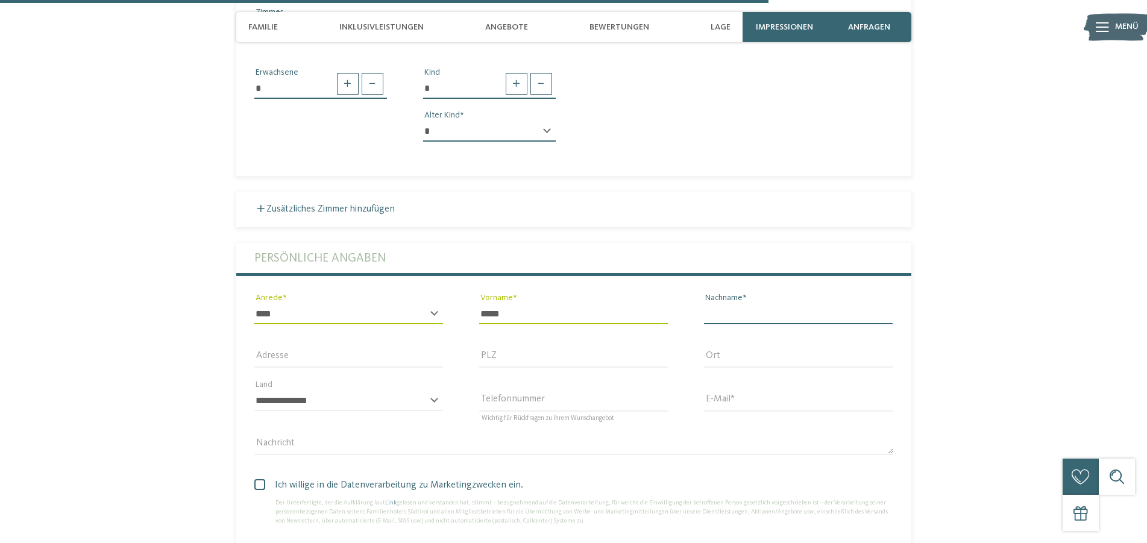
click at [774, 304] on input "Nachname" at bounding box center [798, 314] width 189 height 20
type input "**********"
click at [254, 391] on select "**********" at bounding box center [348, 401] width 189 height 20
select select "**"
click option "**********" at bounding box center [0, 0] width 0 height 0
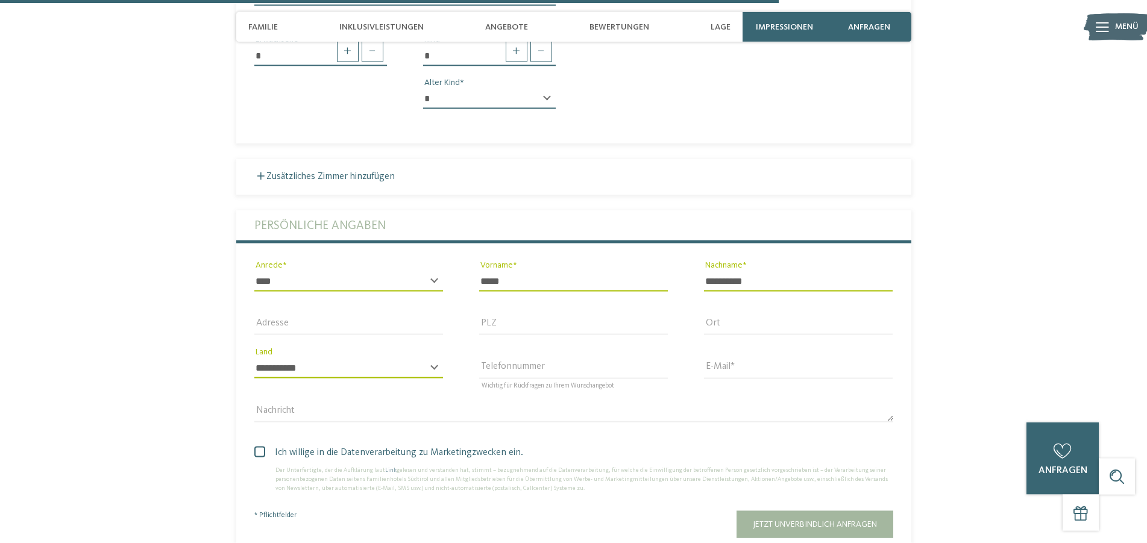
scroll to position [2649, 0]
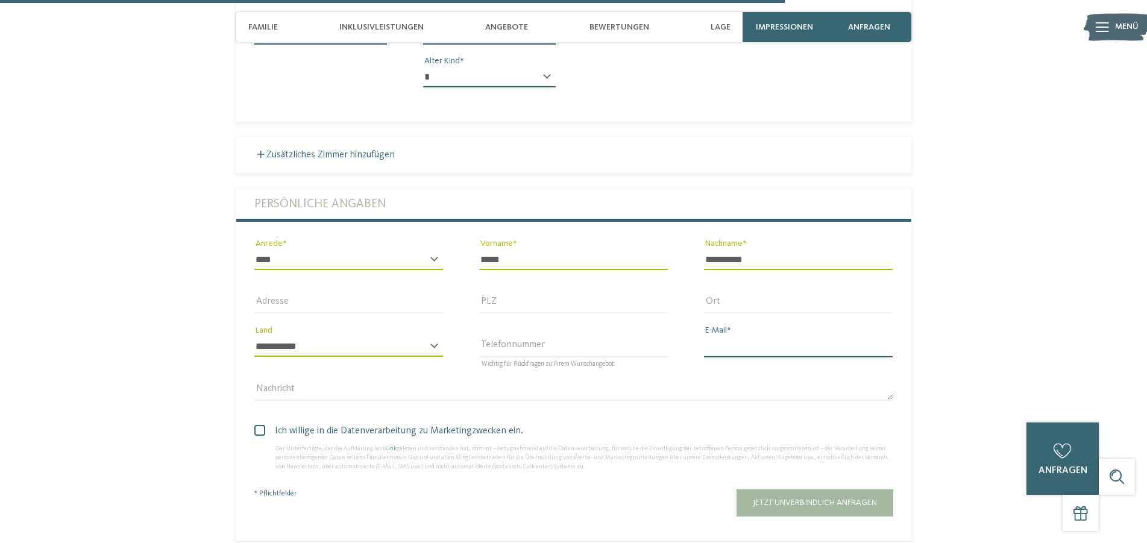
click at [759, 336] on input "E-Mail" at bounding box center [798, 346] width 189 height 20
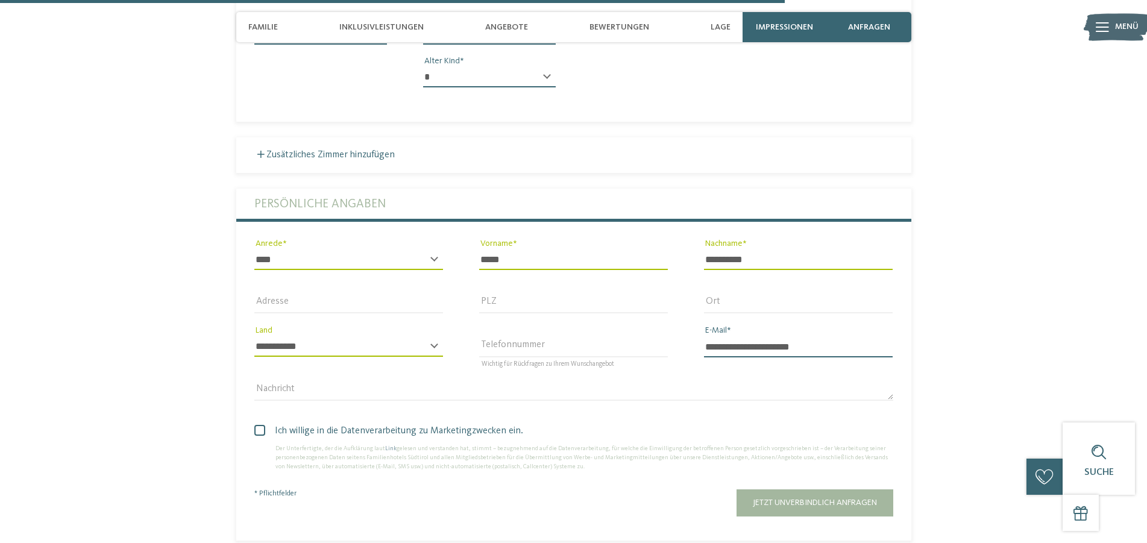
type input "**********"
click at [338, 424] on span "Ich willige in die Datenverarbeitung zu Marketingzwecken ein." at bounding box center [578, 431] width 630 height 14
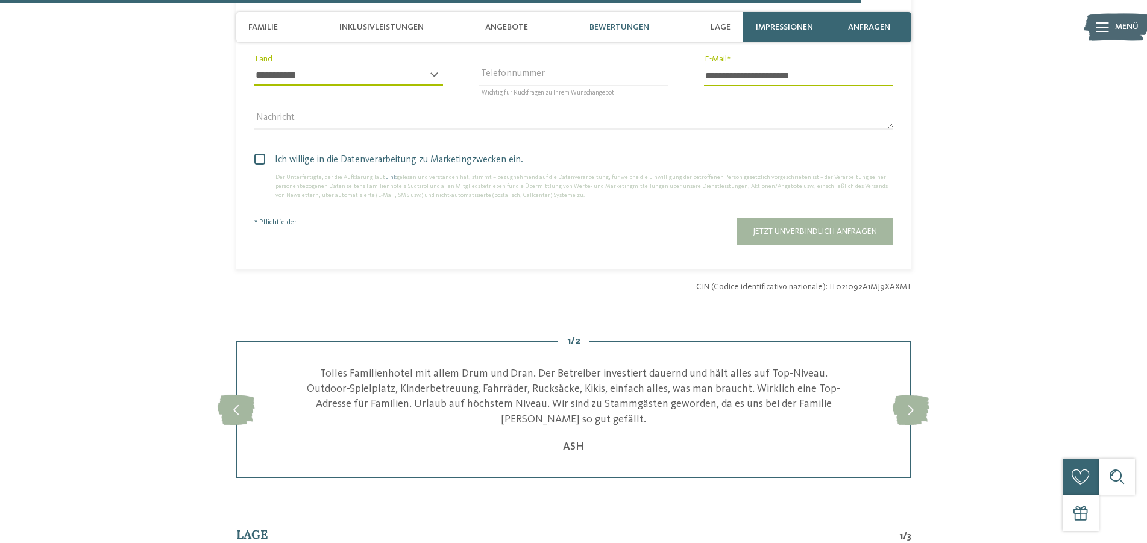
scroll to position [2866, 0]
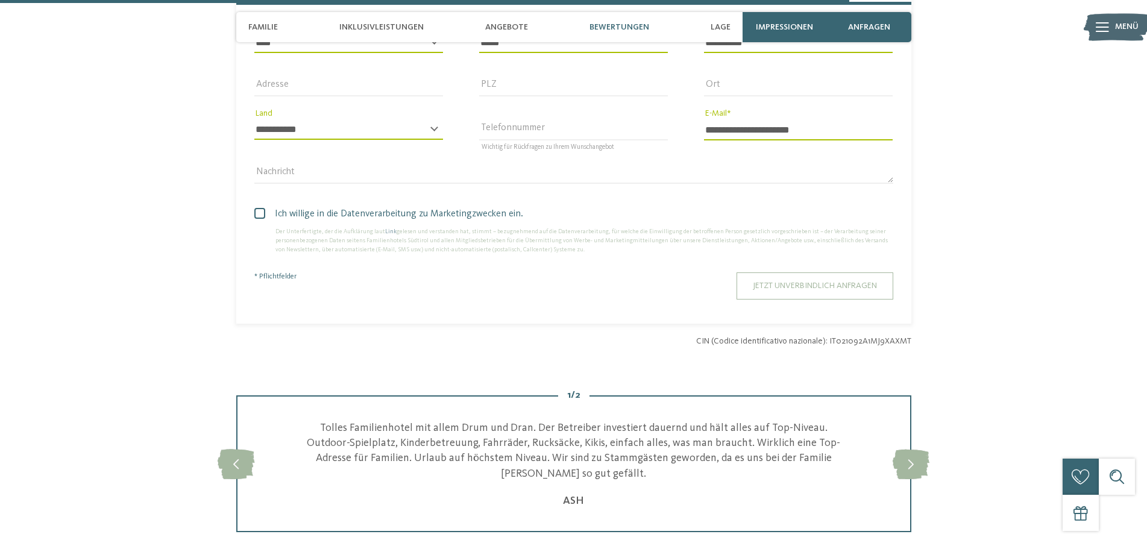
click at [846, 282] on span "Jetzt unverbindlich anfragen" at bounding box center [815, 286] width 124 height 8
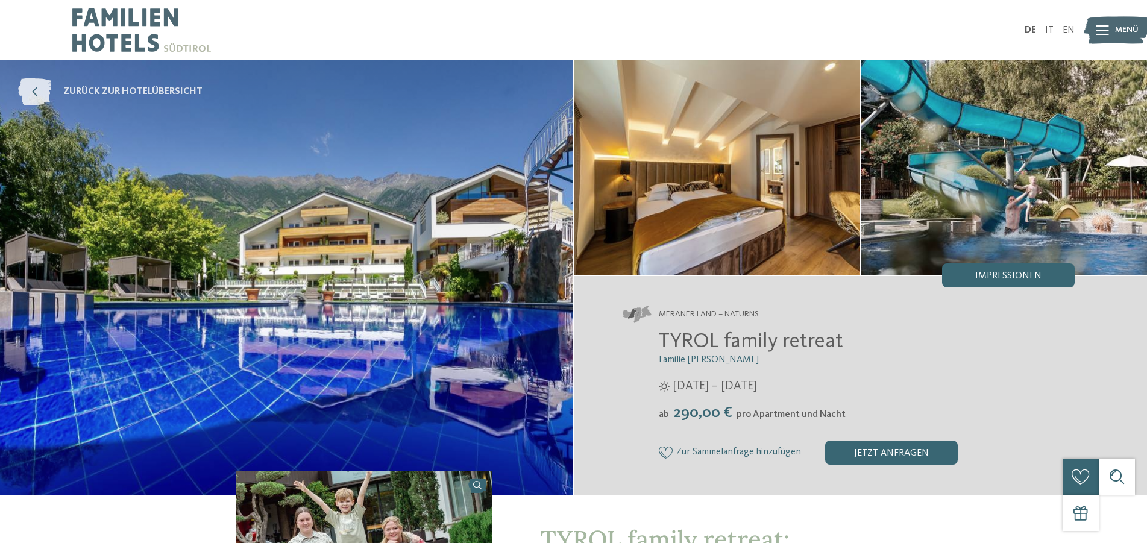
click at [39, 92] on icon at bounding box center [34, 91] width 33 height 27
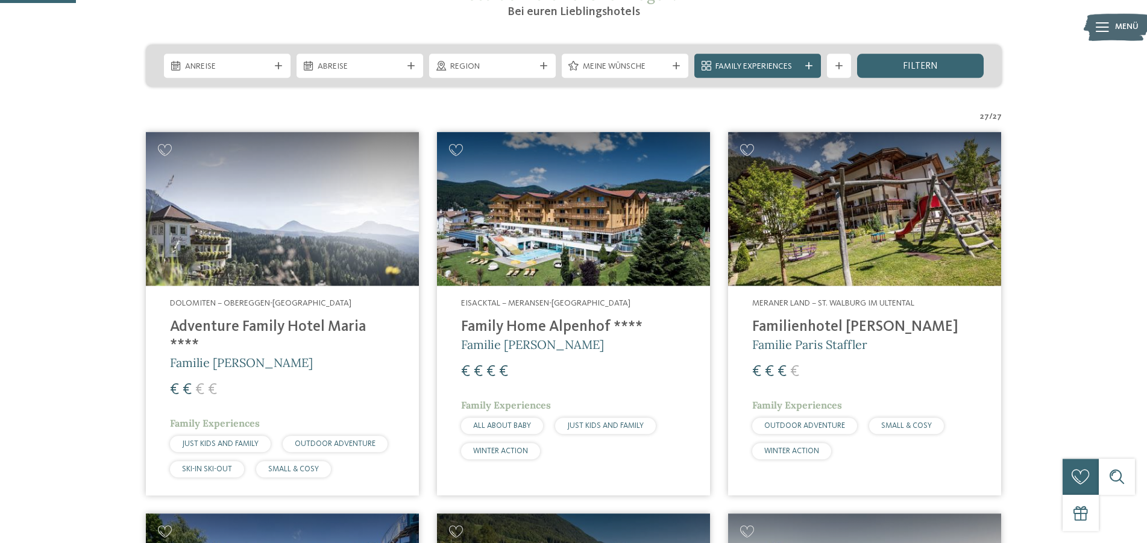
scroll to position [271, 0]
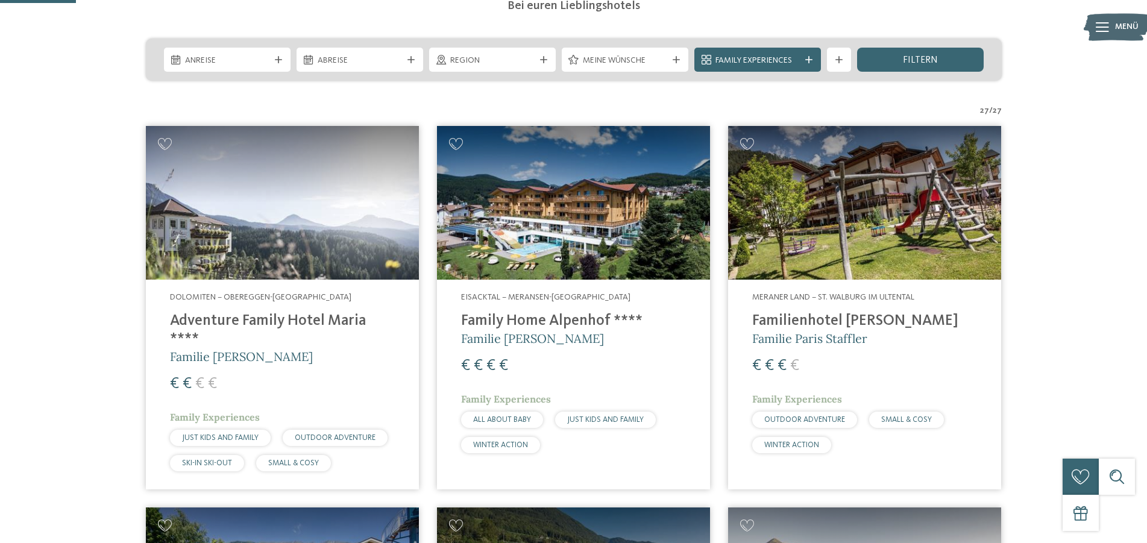
click at [884, 215] on img at bounding box center [864, 203] width 273 height 154
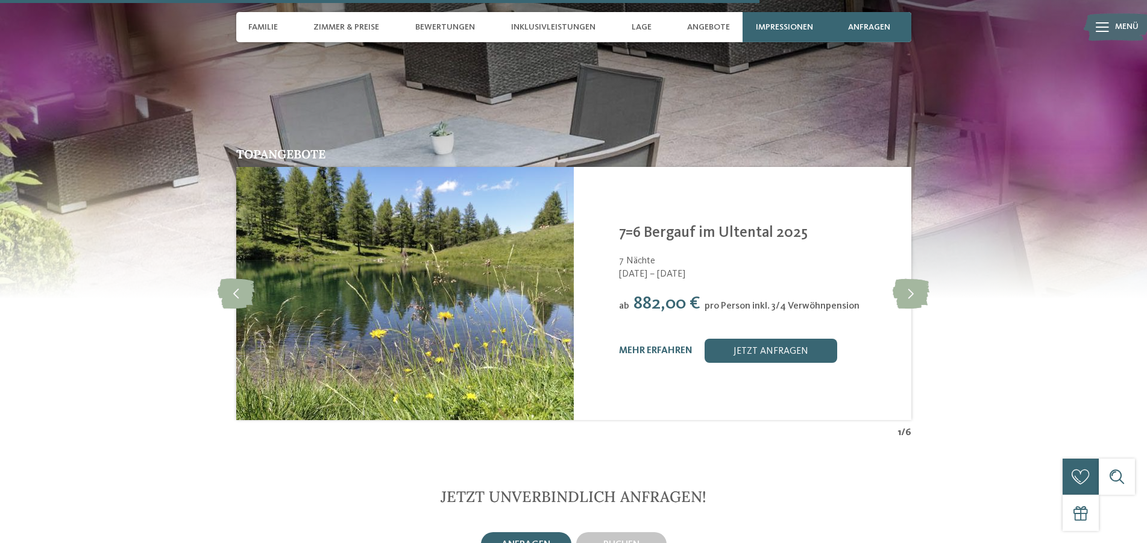
scroll to position [2876, 0]
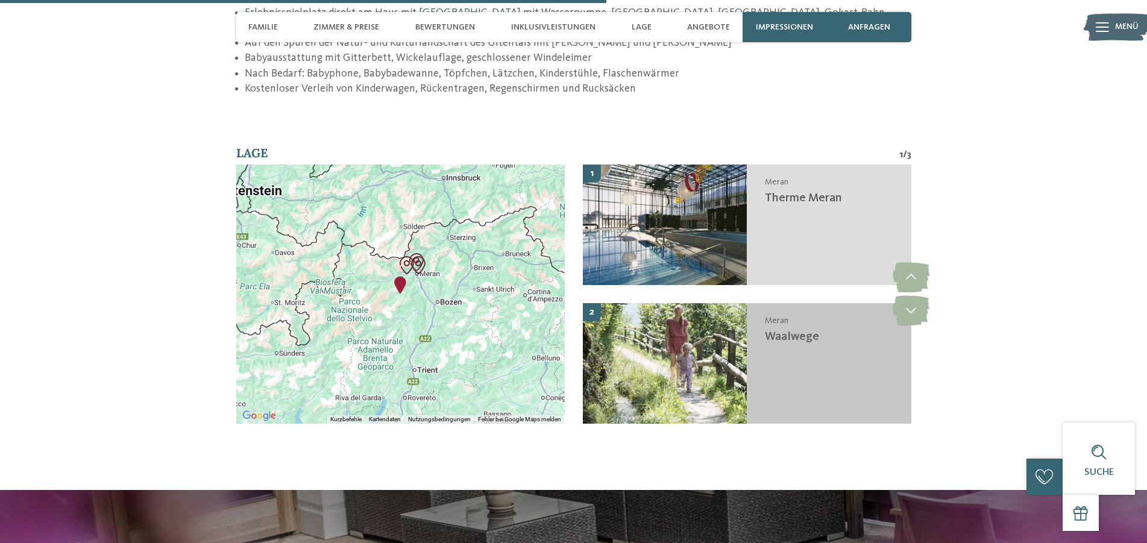
click at [823, 312] on div "Meran Waalwege" at bounding box center [829, 363] width 165 height 121
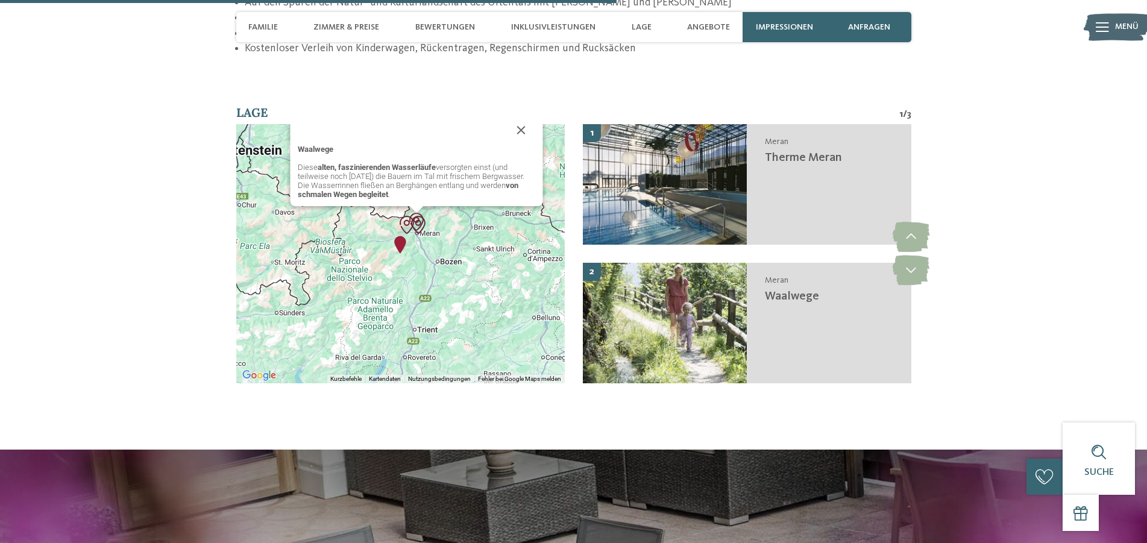
scroll to position [2269, 0]
